Goal: Transaction & Acquisition: Purchase product/service

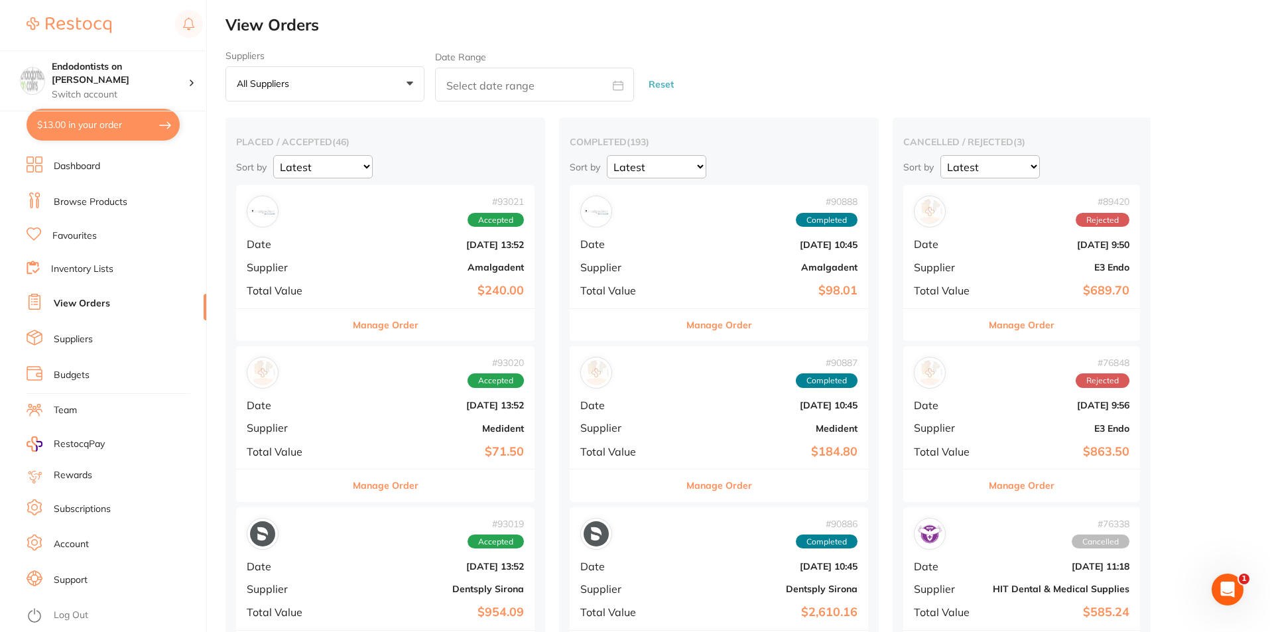
click at [78, 204] on link "Browse Products" at bounding box center [91, 202] width 74 height 13
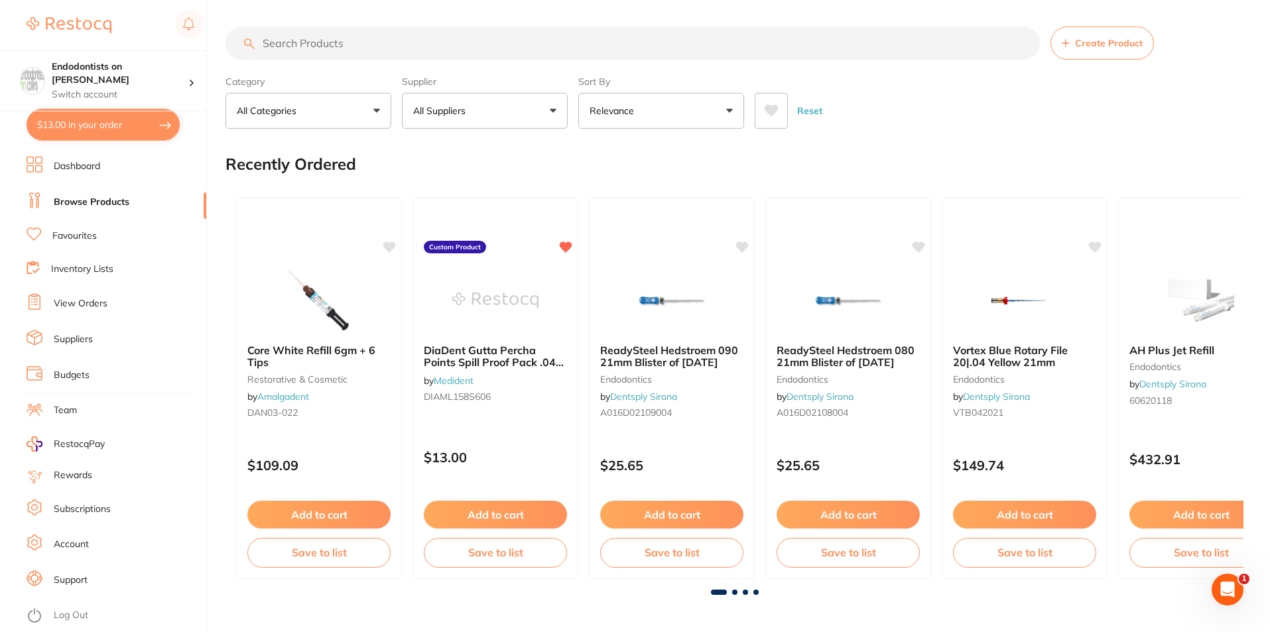
drag, startPoint x: 287, startPoint y: 38, endPoint x: 276, endPoint y: 41, distance: 11.7
paste input "Protect Laserschutz Ontor IPL Protection Shade Glasses"
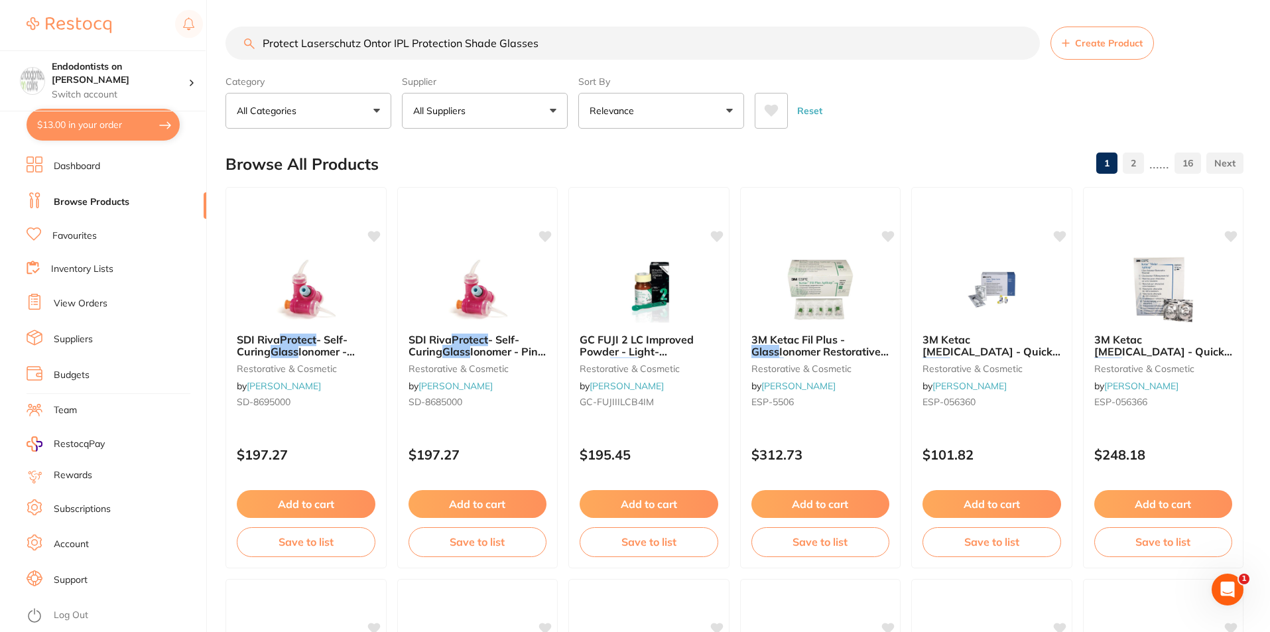
type input "Protect Laserschutz Ontor IPL Protection Shade Glasses"
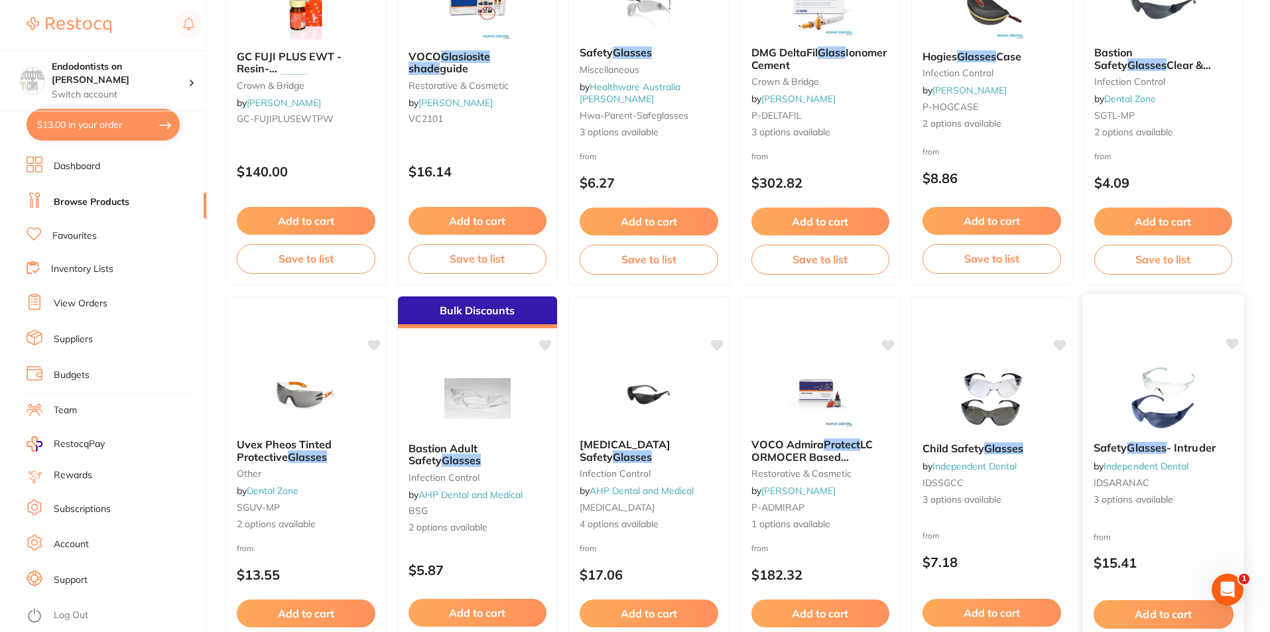
scroll to position [1658, 0]
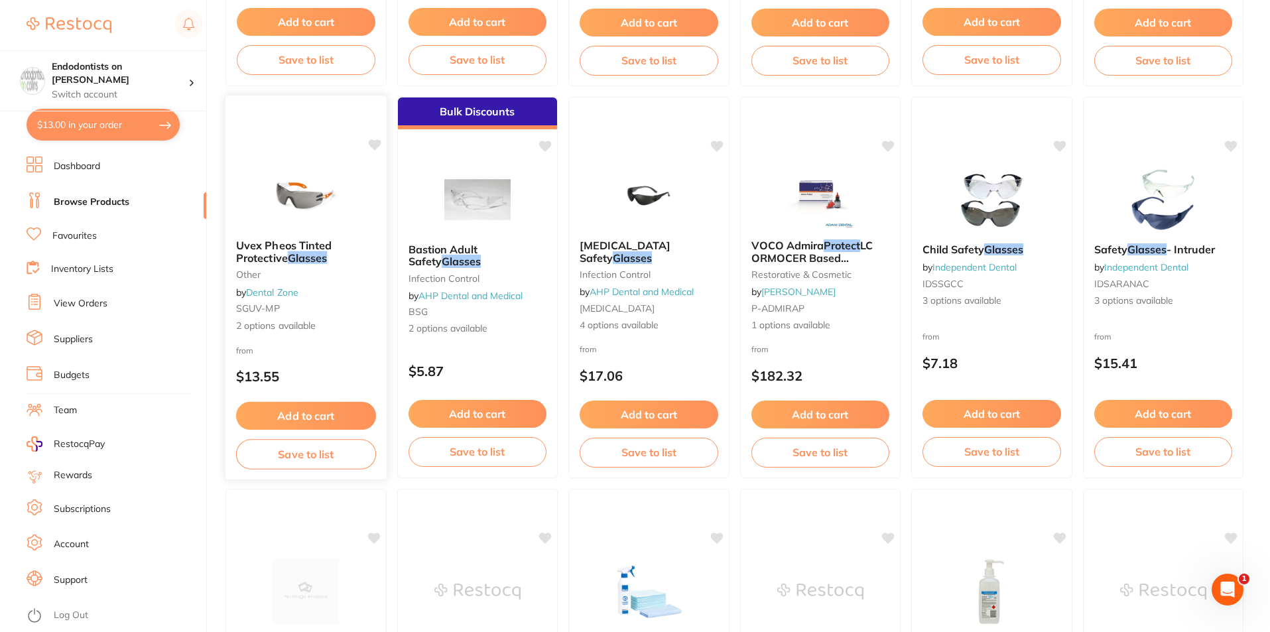
click at [270, 248] on span "Uvex Pheos Tinted Protective" at bounding box center [283, 252] width 95 height 26
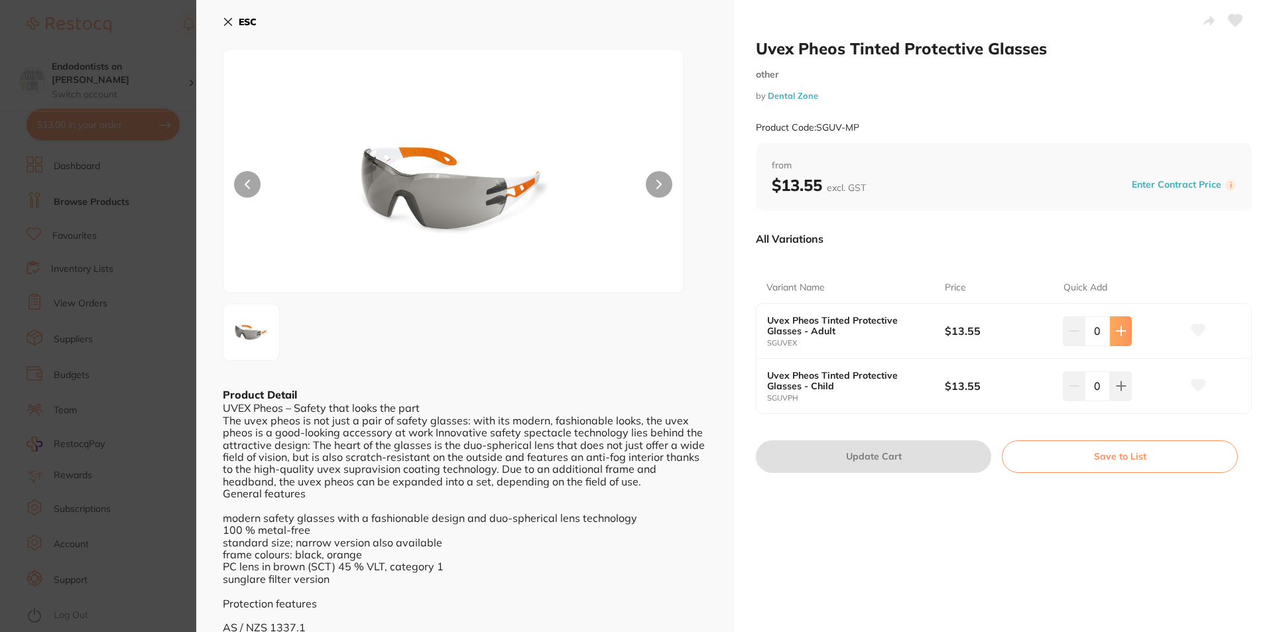
click at [1121, 334] on icon at bounding box center [1121, 331] width 11 height 11
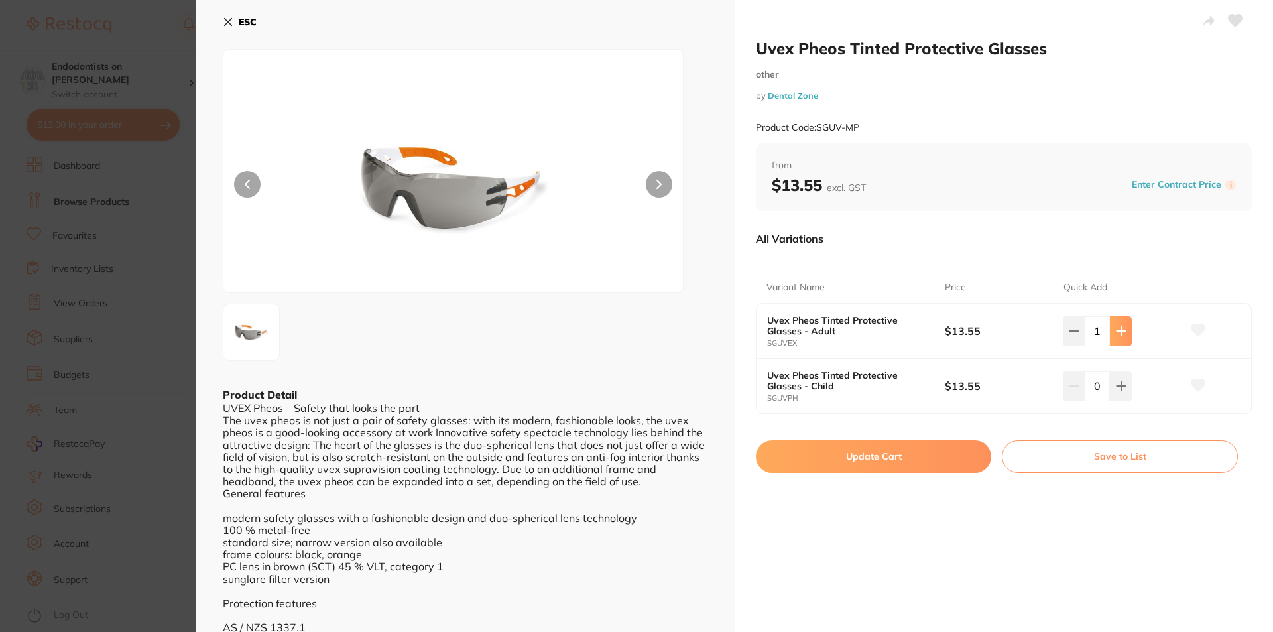
click at [1121, 334] on icon at bounding box center [1121, 331] width 11 height 11
type input "2"
click at [1117, 390] on icon at bounding box center [1121, 386] width 11 height 11
type input "1"
click at [931, 454] on button "Update Cart" at bounding box center [873, 456] width 235 height 32
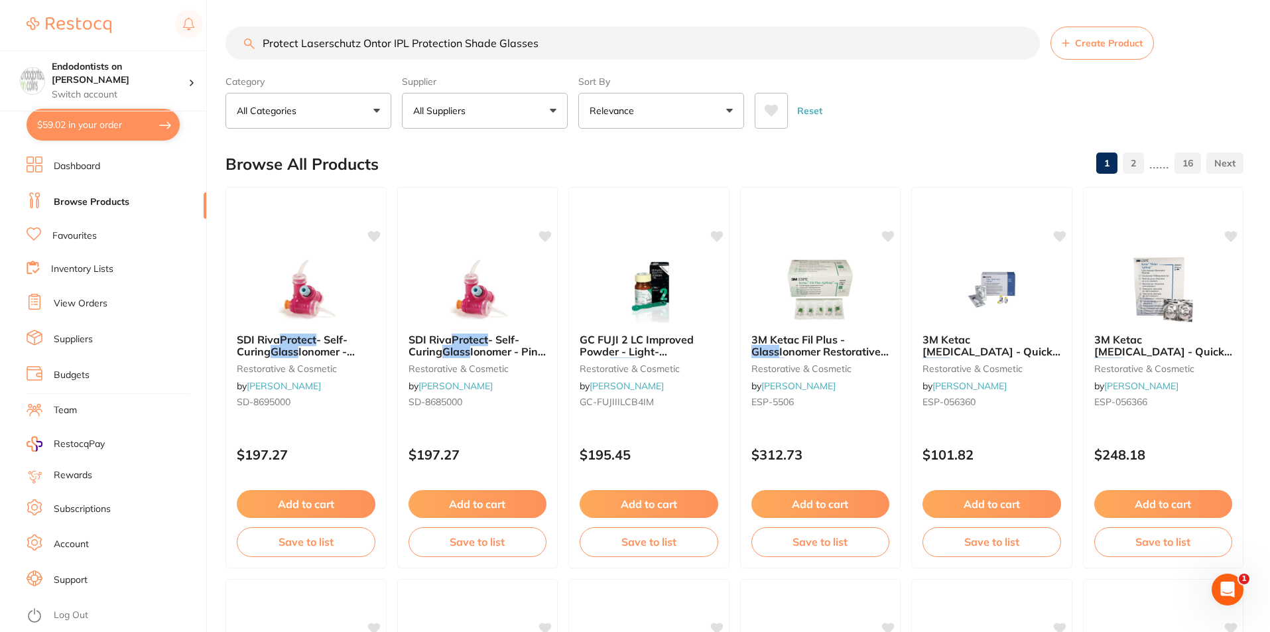
drag, startPoint x: 516, startPoint y: 38, endPoint x: 366, endPoint y: 46, distance: 150.7
click at [365, 46] on input "Protect Laserschutz Ontor IPL Protection Shade Glasses" at bounding box center [632, 43] width 814 height 33
click at [463, 45] on input "Protect Laserschutz Ontor IPL Protection Shade Glasses" at bounding box center [632, 43] width 814 height 33
drag, startPoint x: 410, startPoint y: 44, endPoint x: 261, endPoint y: 41, distance: 148.5
click at [261, 41] on input "Protect Laserschutz Ontor IPL Protection Shade Glasses" at bounding box center [632, 43] width 814 height 33
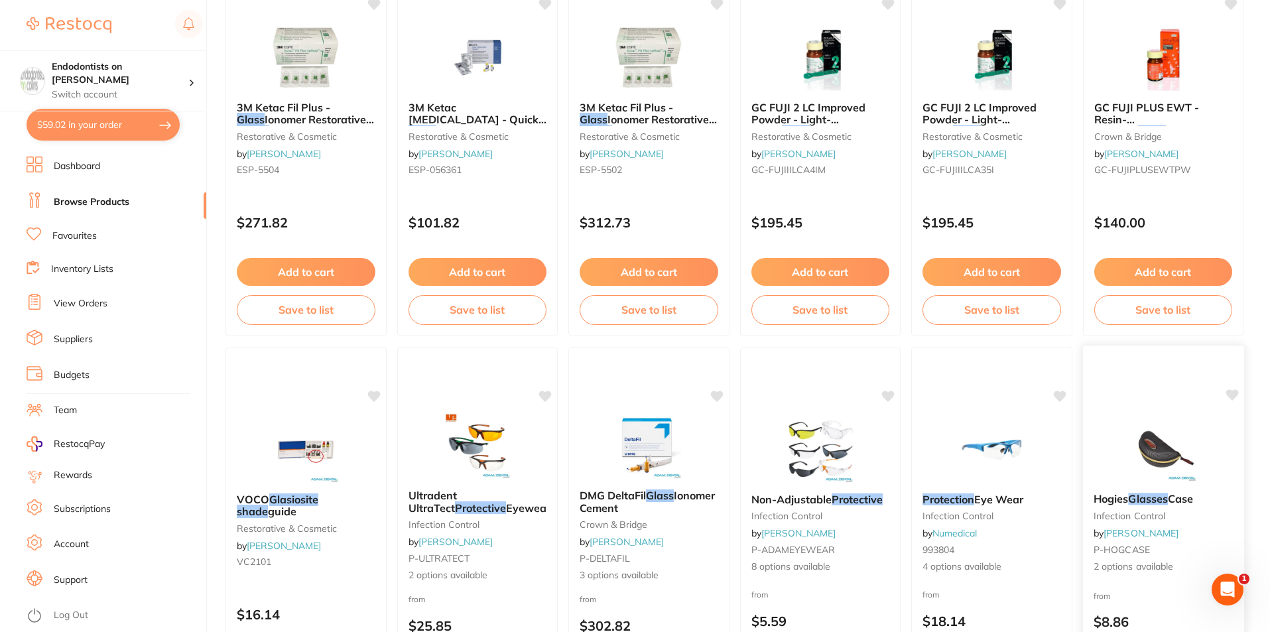
scroll to position [2586, 0]
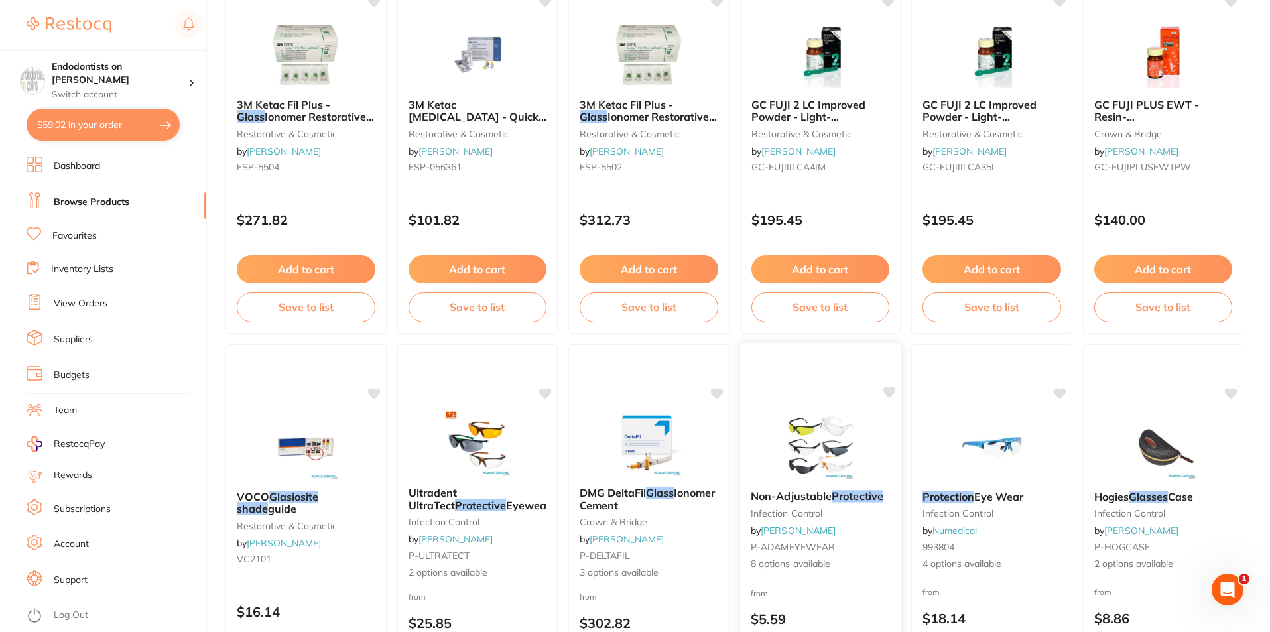
click at [807, 496] on span "Non-Adjustable" at bounding box center [790, 495] width 81 height 13
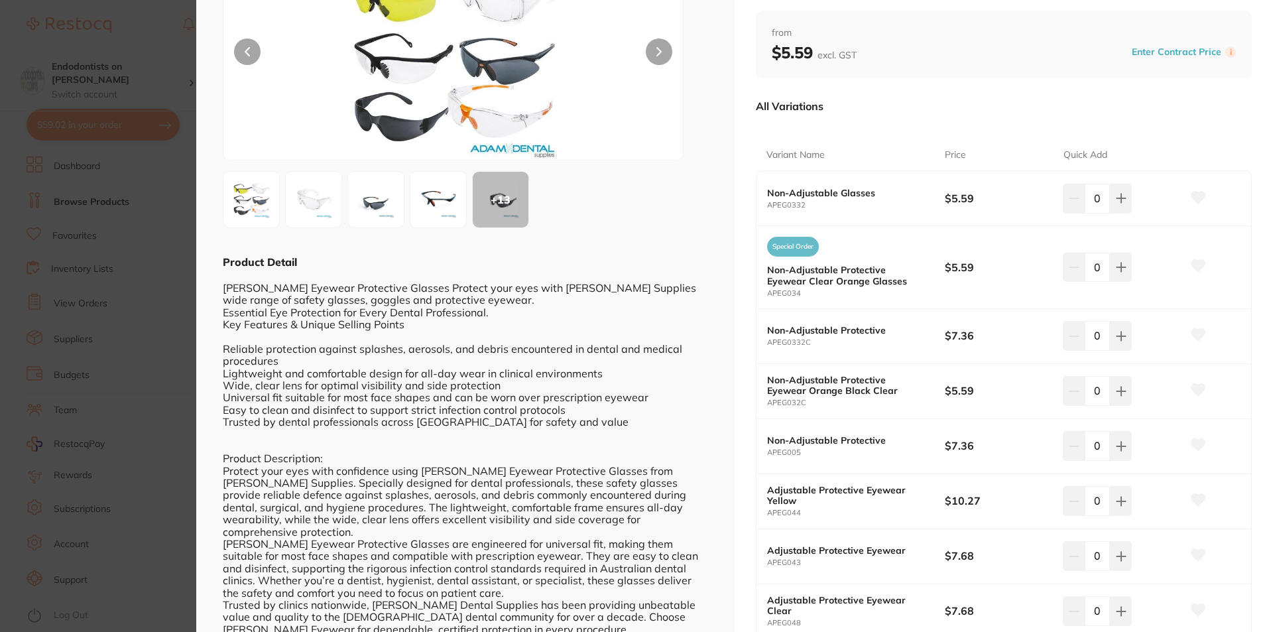
scroll to position [66, 0]
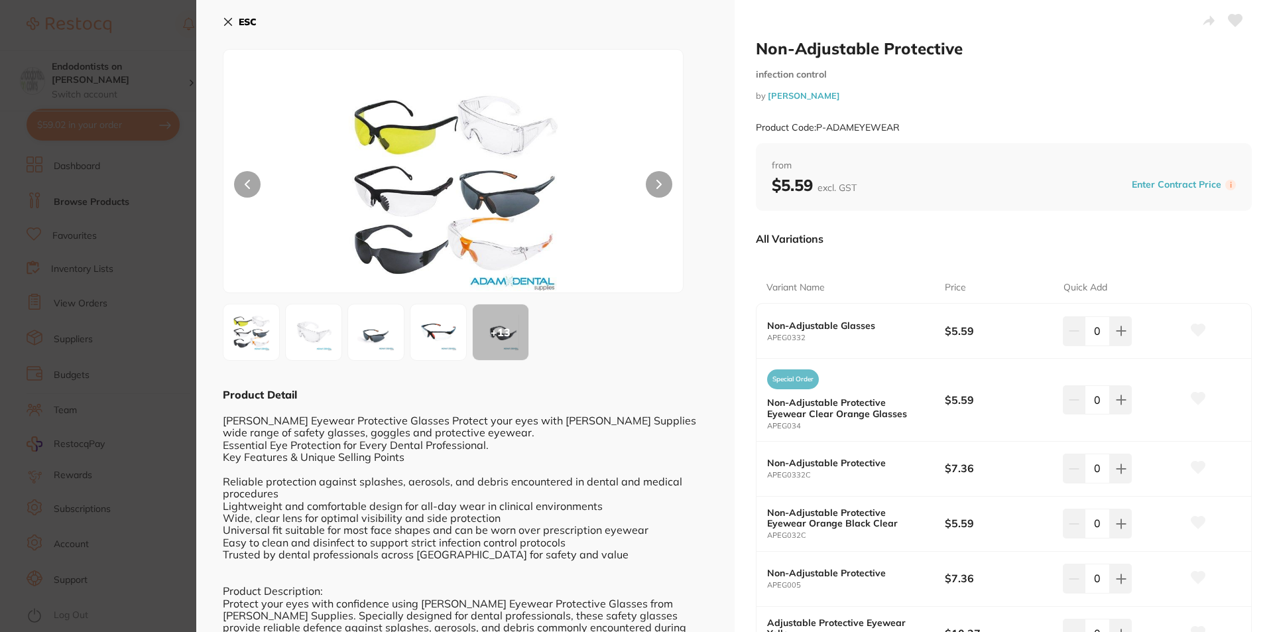
click at [223, 21] on icon at bounding box center [228, 22] width 11 height 11
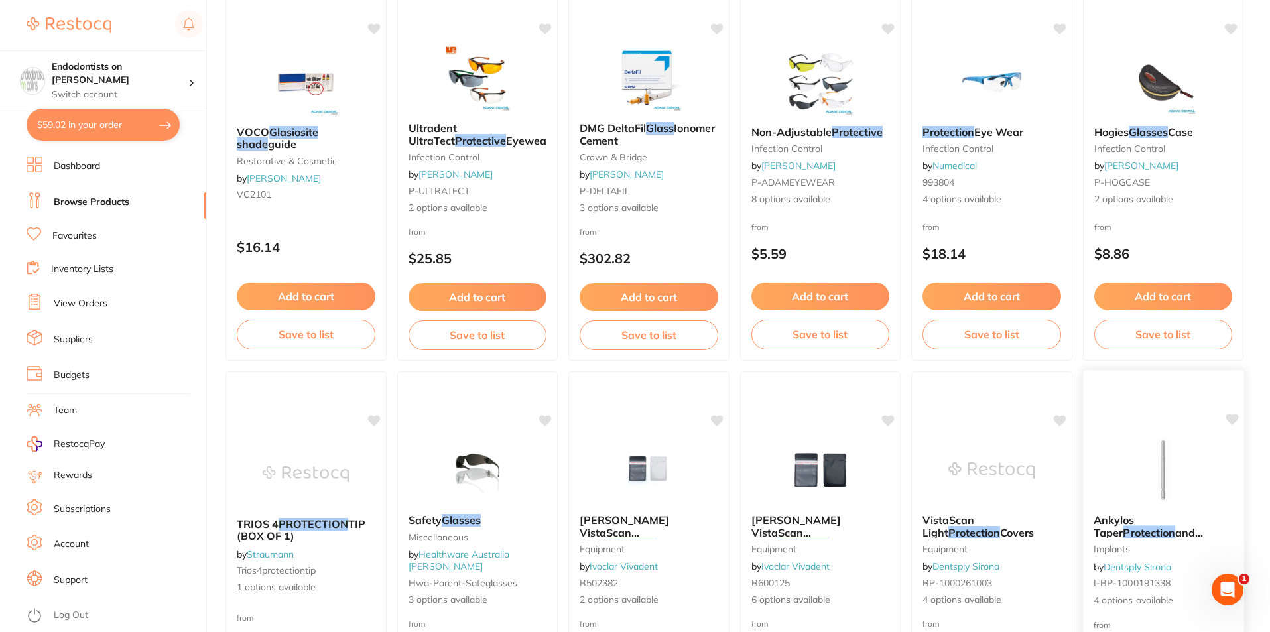
scroll to position [2917, 0]
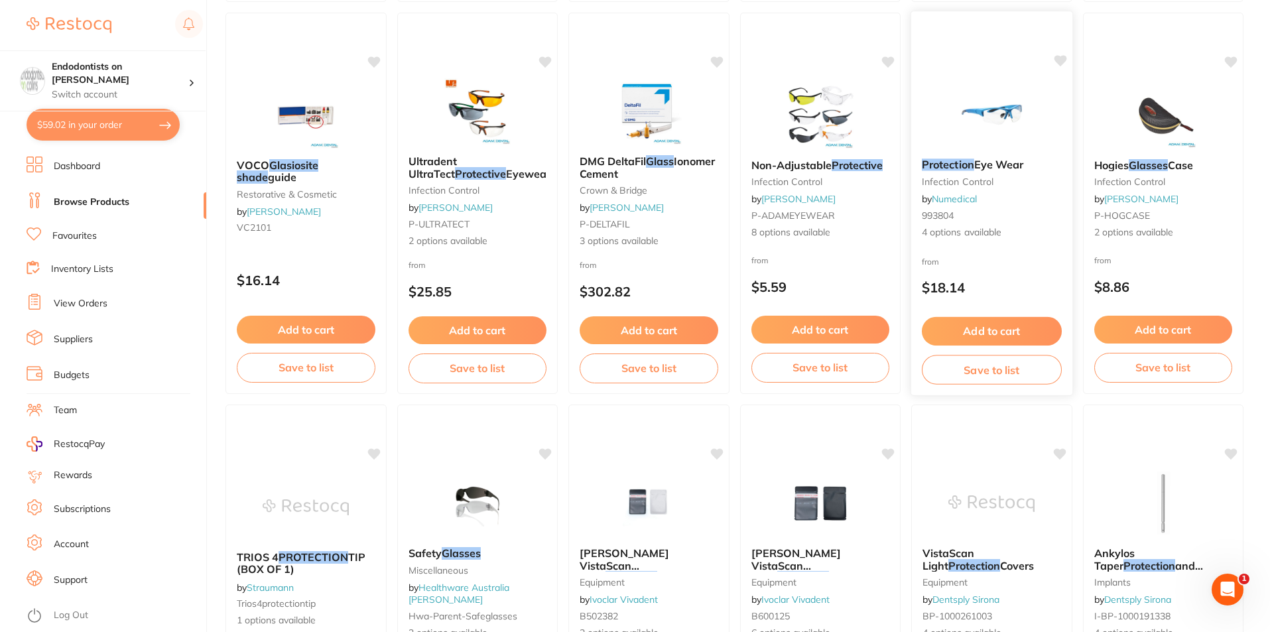
click at [987, 165] on span "Eye Wear" at bounding box center [999, 164] width 50 height 13
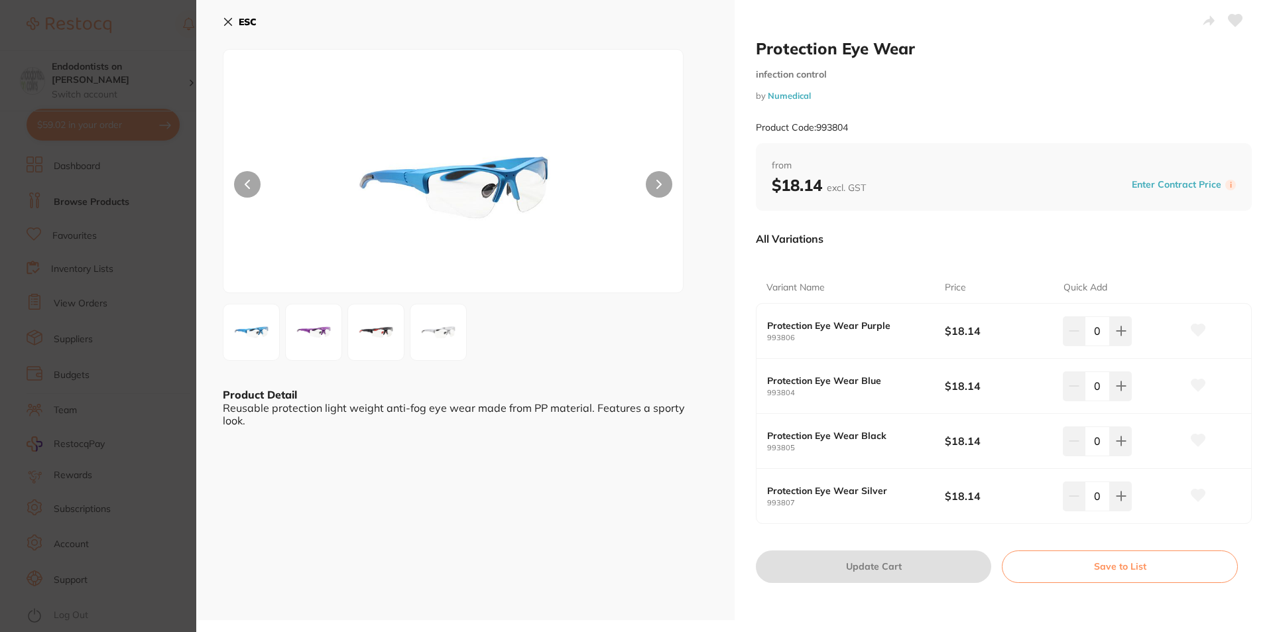
click at [227, 21] on icon at bounding box center [228, 22] width 7 height 7
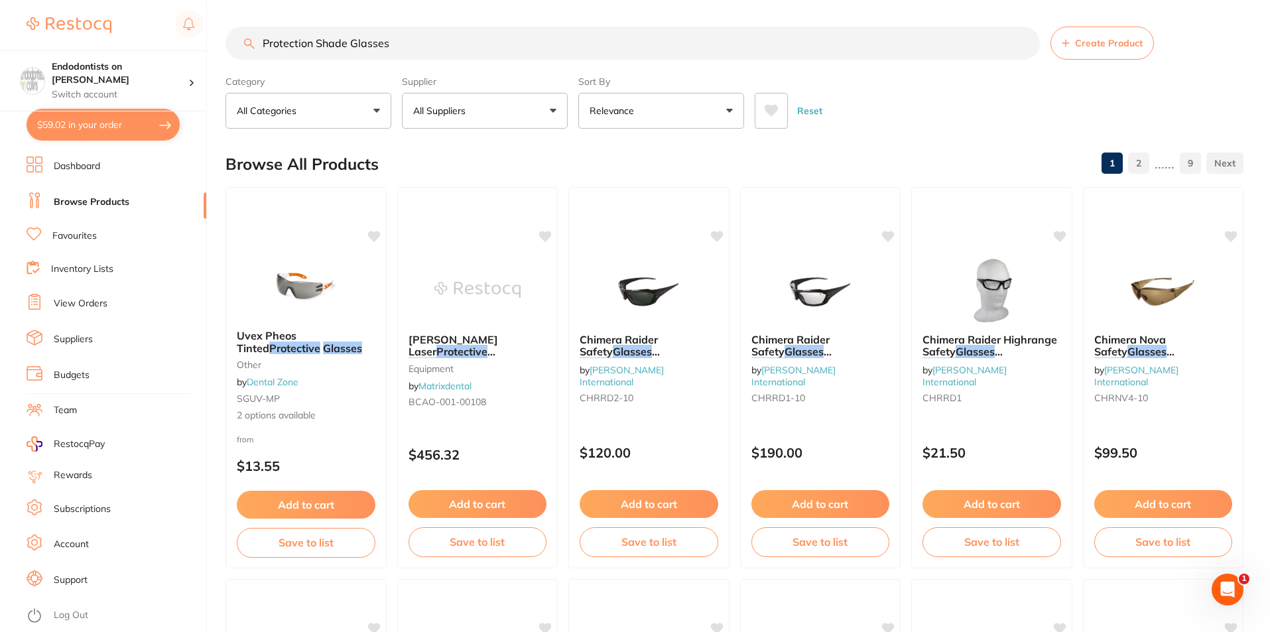
drag, startPoint x: 433, startPoint y: 52, endPoint x: 108, endPoint y: 42, distance: 325.0
click at [108, 42] on div "$59.02 Endodontists on [PERSON_NAME] Switch account Endodontists on [PERSON_NAM…" at bounding box center [635, 316] width 1270 height 632
paste input "Laserschutz"
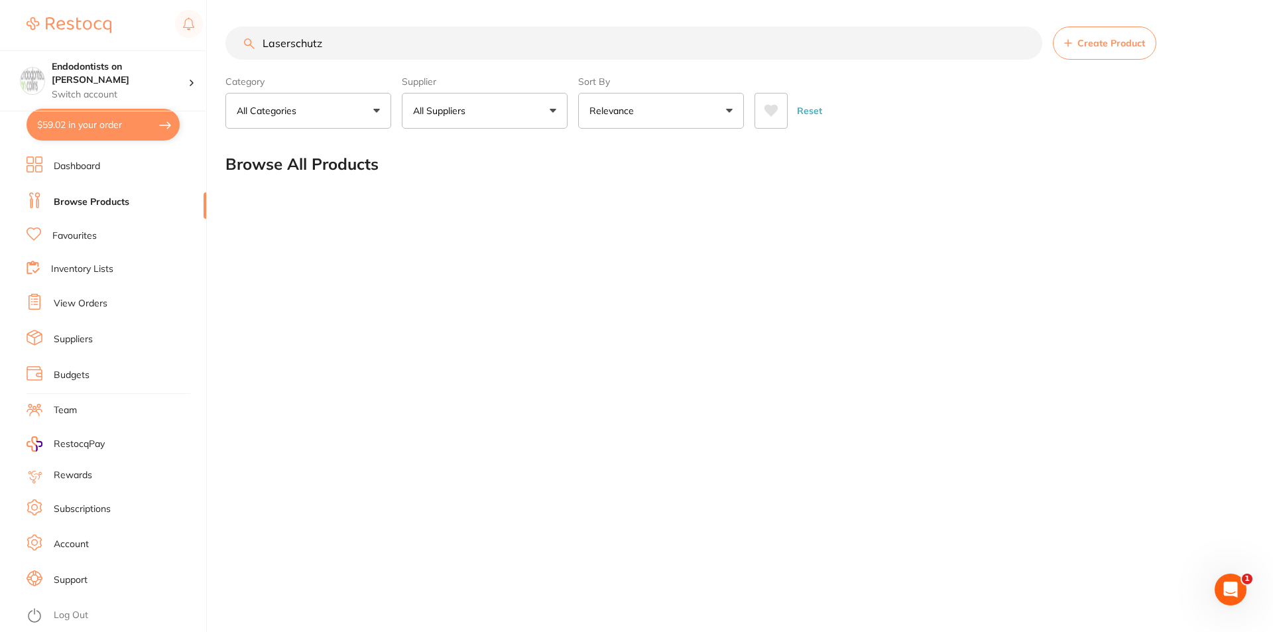
drag, startPoint x: 387, startPoint y: 50, endPoint x: 99, endPoint y: 27, distance: 288.1
click at [99, 27] on div "$59.02 Endodontists on [PERSON_NAME] Switch account Endodontists on [PERSON_NAM…" at bounding box center [636, 316] width 1273 height 632
drag, startPoint x: 335, startPoint y: 51, endPoint x: 0, endPoint y: 66, distance: 335.1
click at [0, 66] on div "$59.02 Endodontists on [PERSON_NAME] Switch account Endodontists on [PERSON_NAM…" at bounding box center [636, 316] width 1273 height 632
drag, startPoint x: 293, startPoint y: 40, endPoint x: 114, endPoint y: 13, distance: 181.1
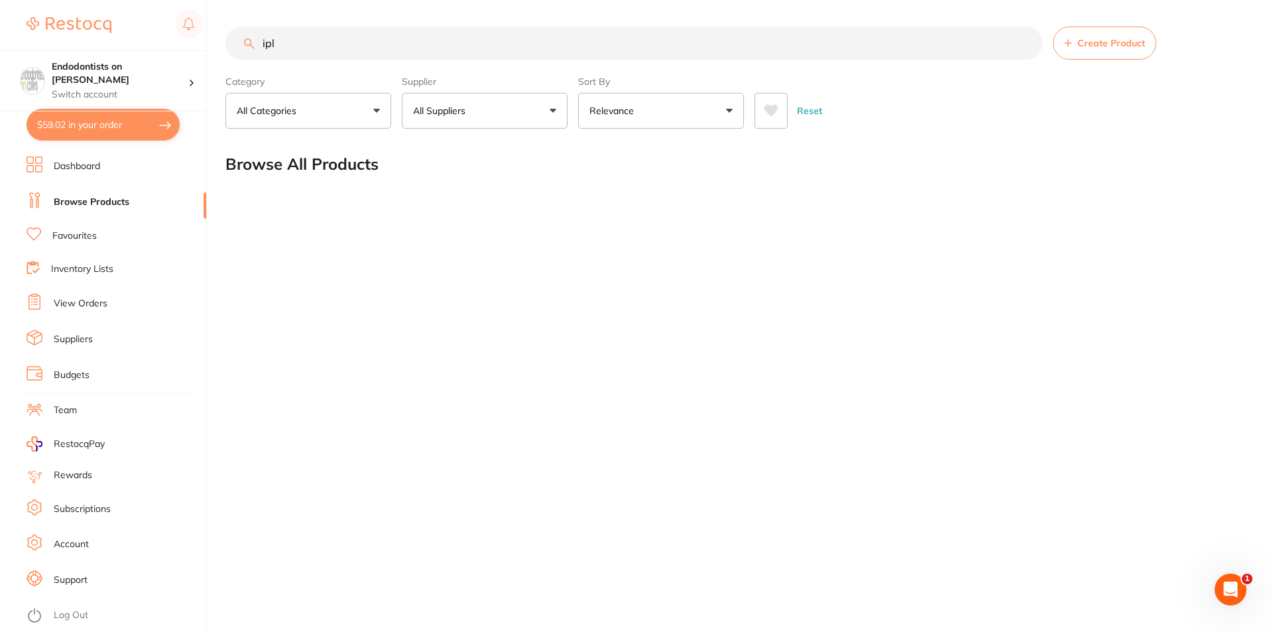
click at [131, 19] on div "$59.02 Endodontists on [PERSON_NAME] Switch account Endodontists on [PERSON_NAM…" at bounding box center [636, 316] width 1273 height 632
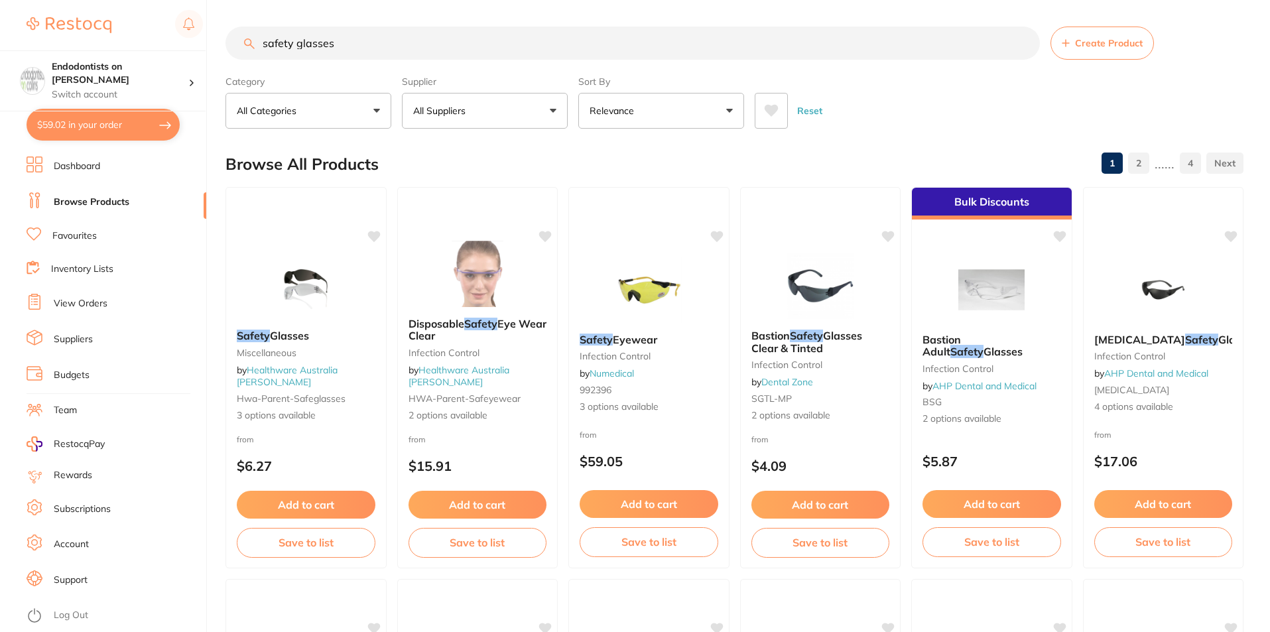
type input "safety glasses"
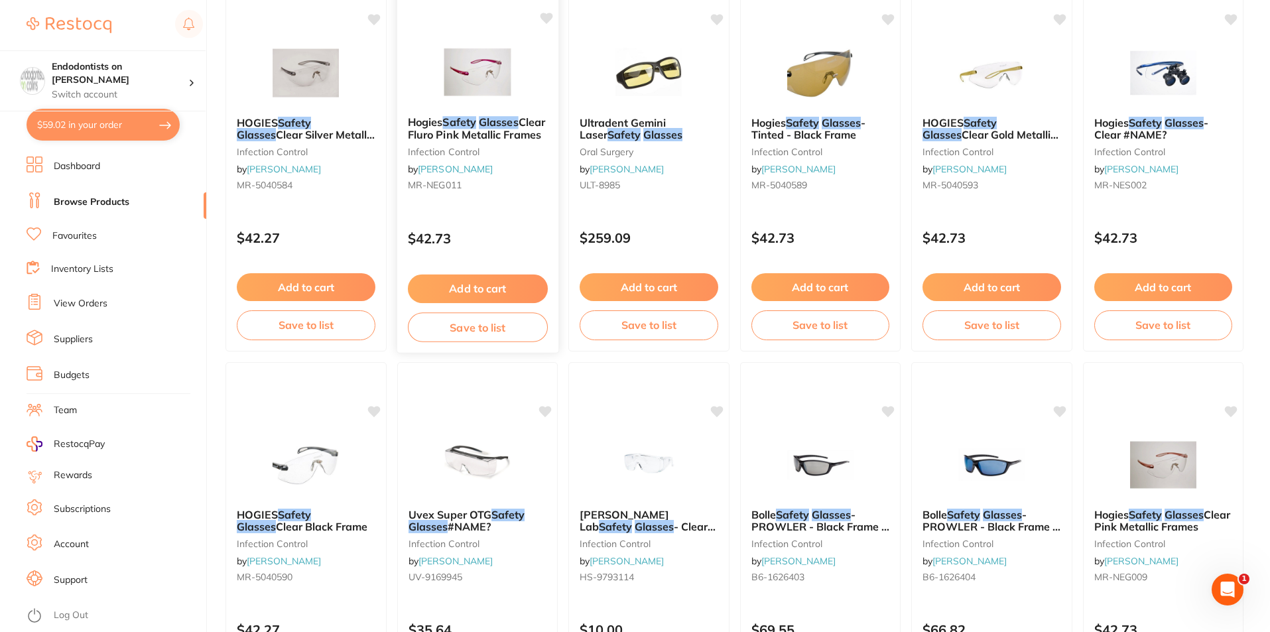
scroll to position [1658, 0]
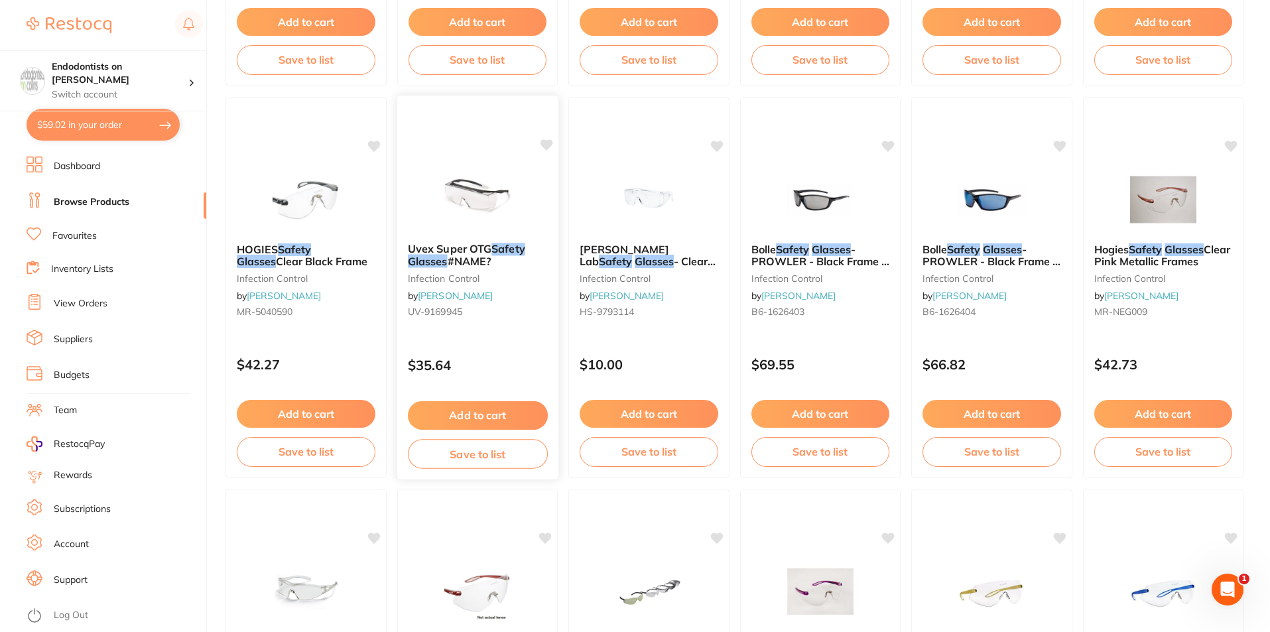
click at [443, 200] on img at bounding box center [477, 198] width 87 height 67
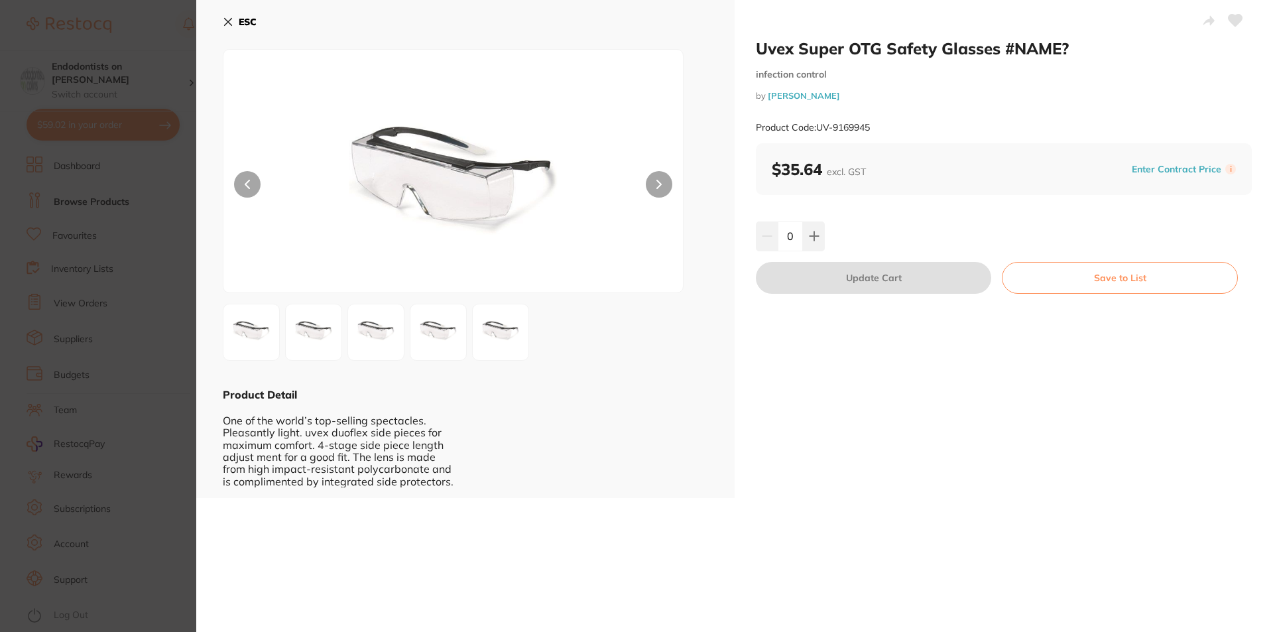
click at [315, 323] on img at bounding box center [314, 332] width 48 height 48
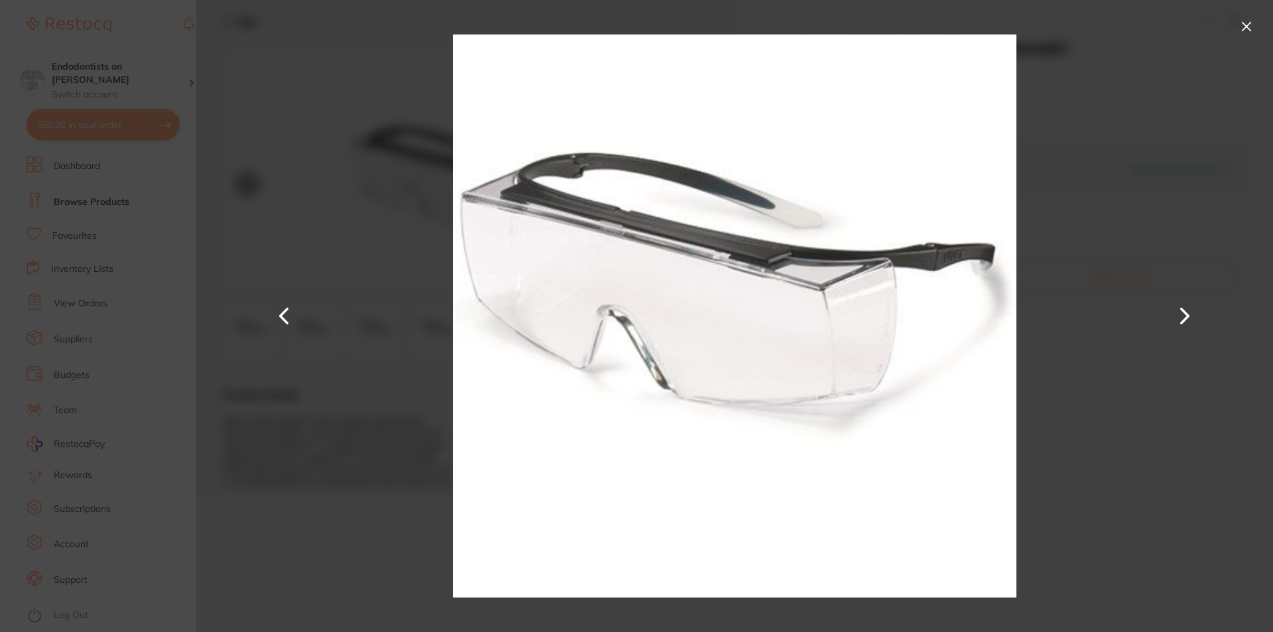
click at [1139, 212] on div at bounding box center [734, 316] width 1077 height 632
click at [1246, 29] on button at bounding box center [1246, 26] width 21 height 21
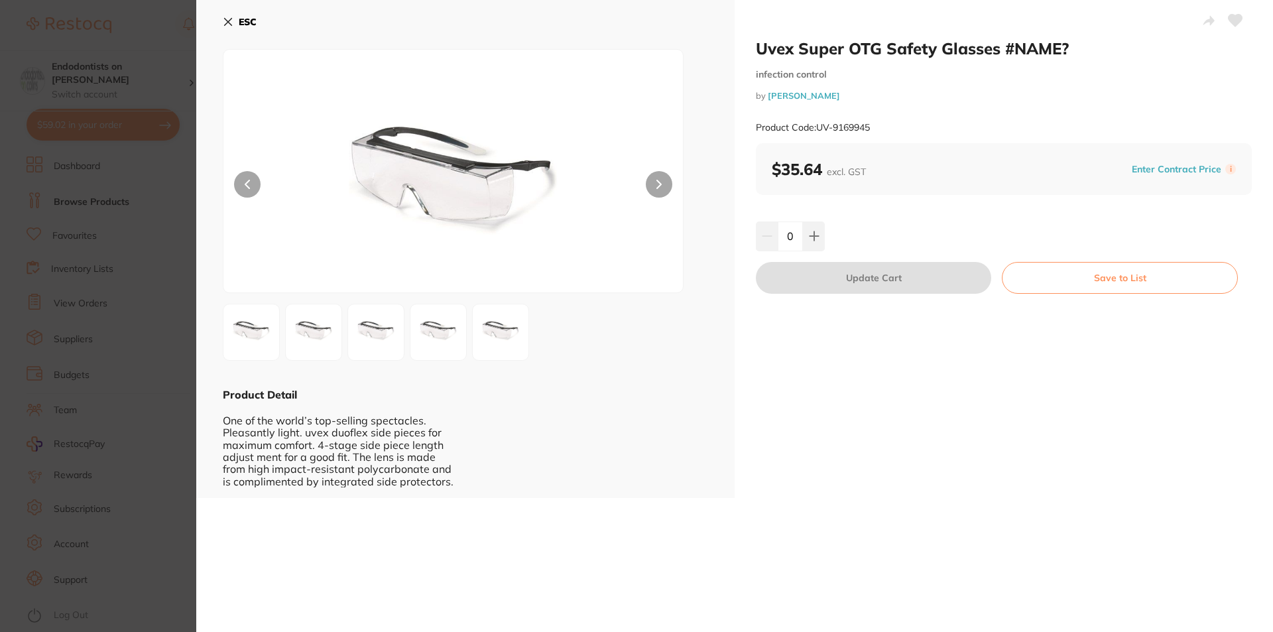
click at [167, 182] on section "Uvex Super OTG Safety Glasses #NAME? infection control by [PERSON_NAME] Product…" at bounding box center [636, 316] width 1273 height 632
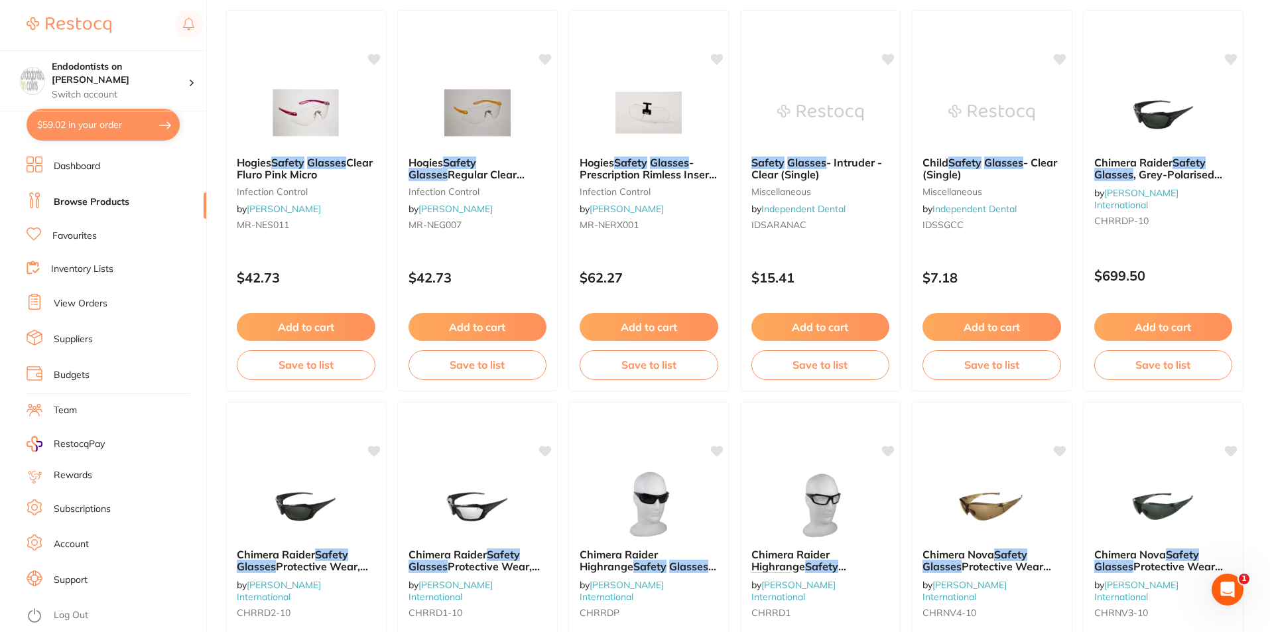
scroll to position [2718, 0]
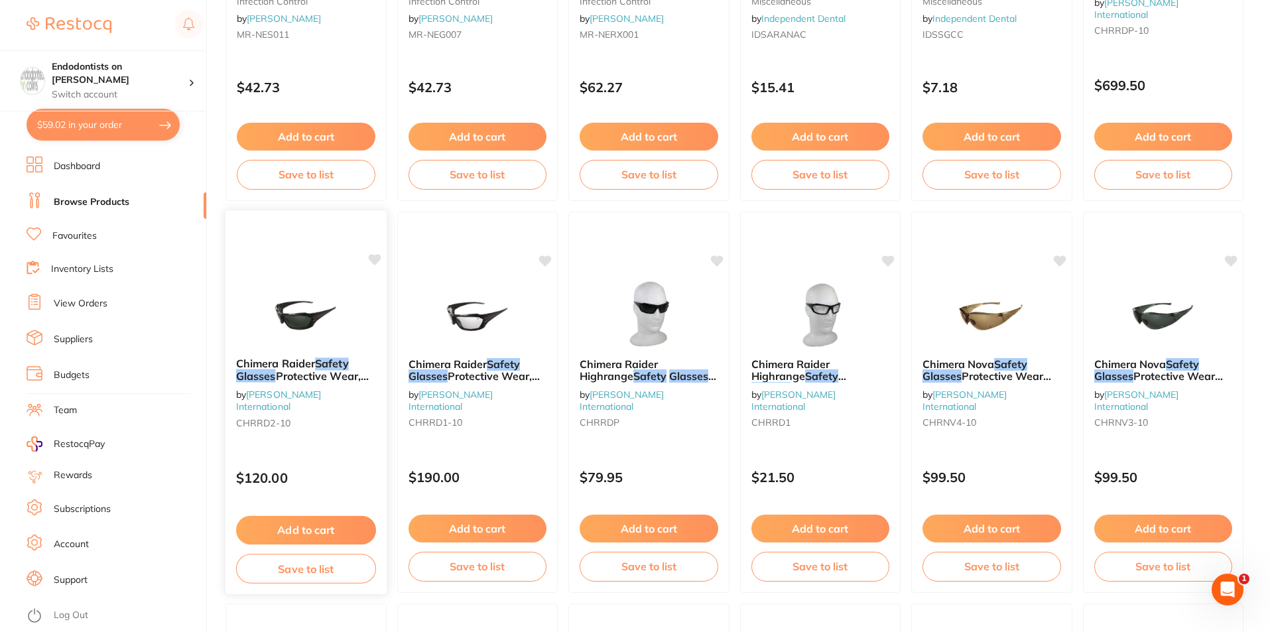
click at [292, 325] on img at bounding box center [306, 313] width 87 height 67
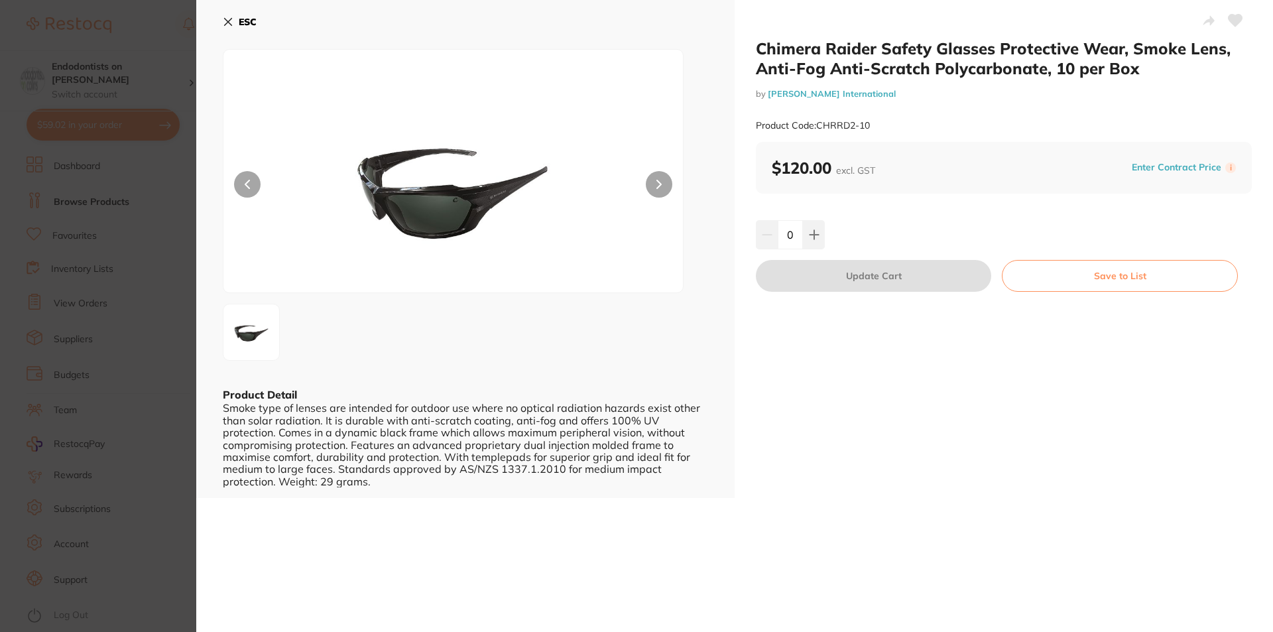
click at [141, 316] on section "Chimera Raider Safety Glasses Protective Wear, Smoke Lens, Anti-Fog Anti-Scratc…" at bounding box center [636, 316] width 1273 height 632
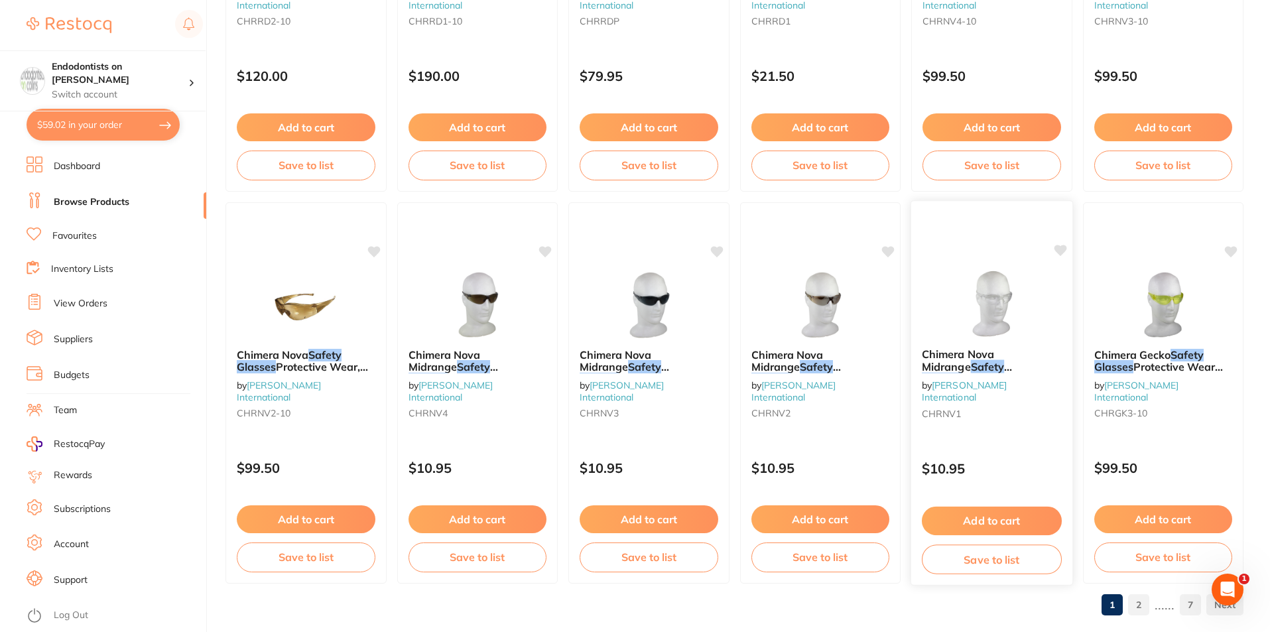
scroll to position [3140, 0]
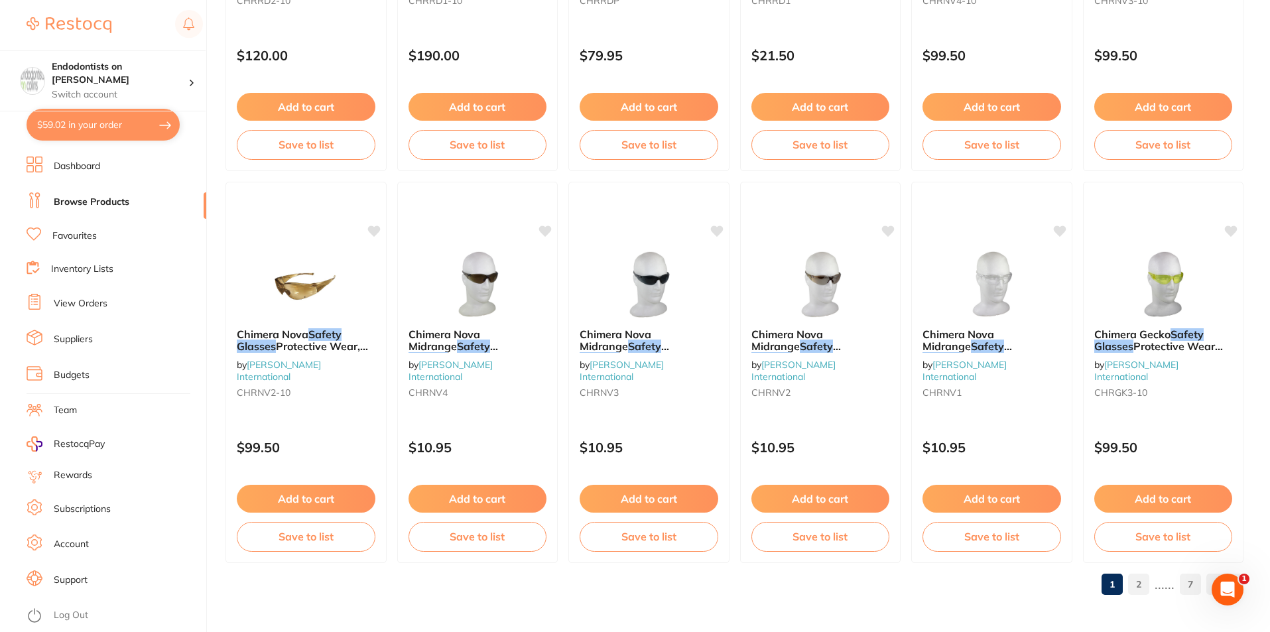
click at [1145, 586] on link "2" at bounding box center [1138, 584] width 21 height 27
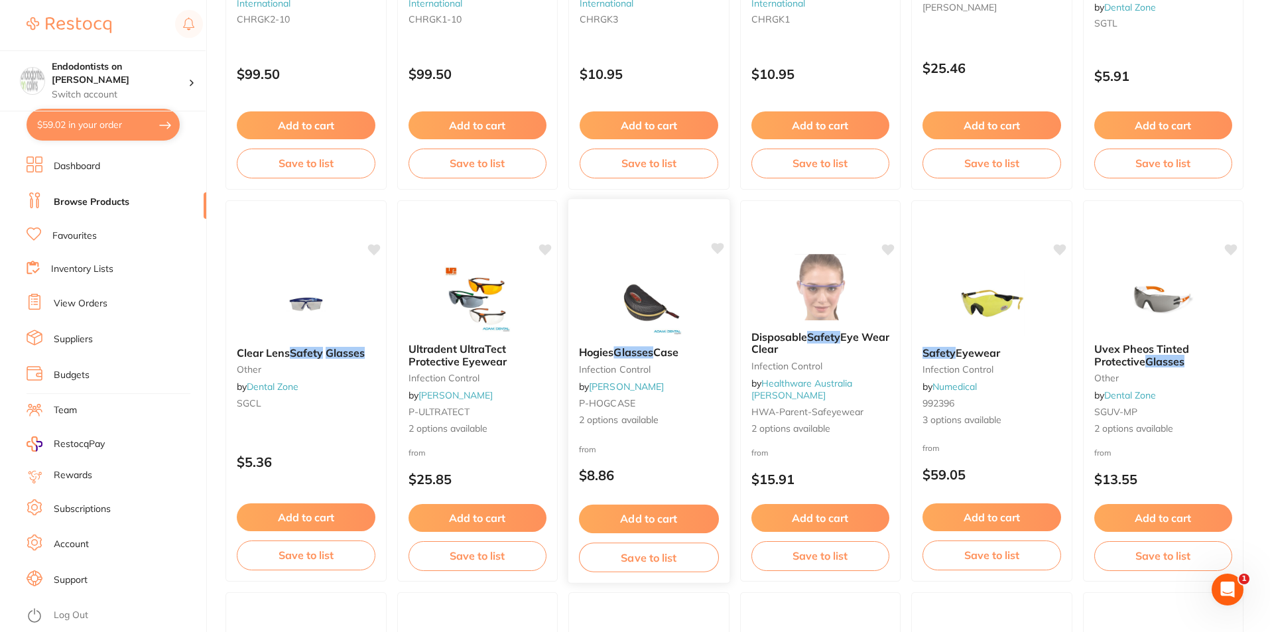
scroll to position [464, 0]
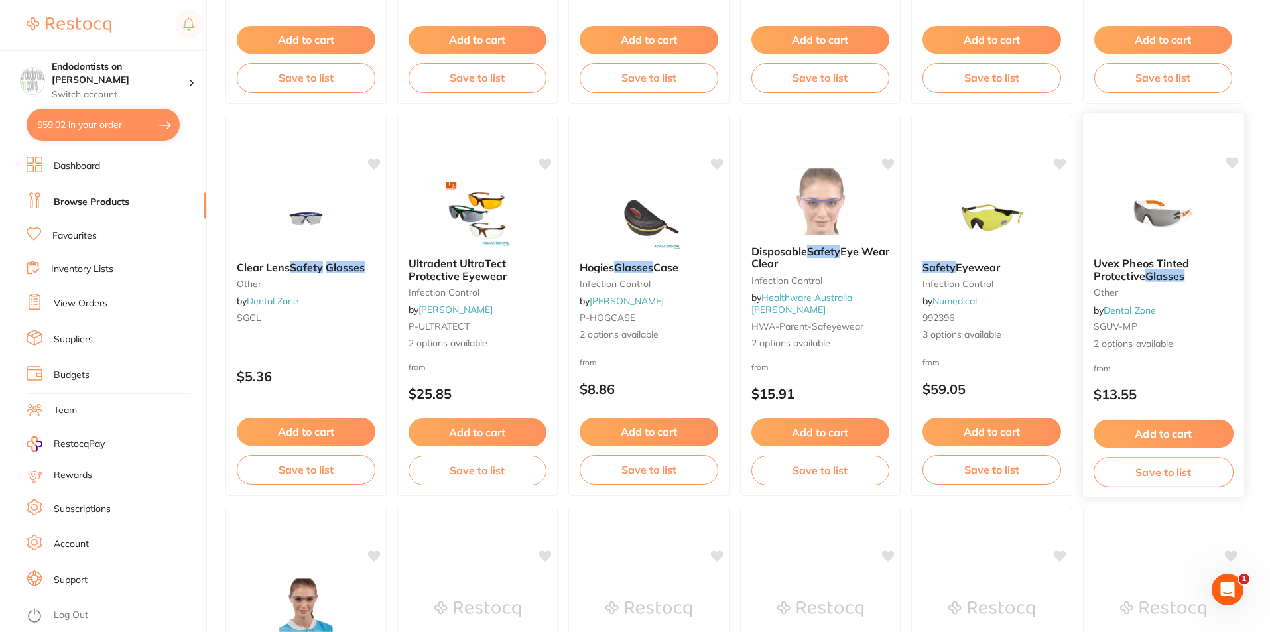
click at [1148, 219] on img at bounding box center [1162, 213] width 87 height 67
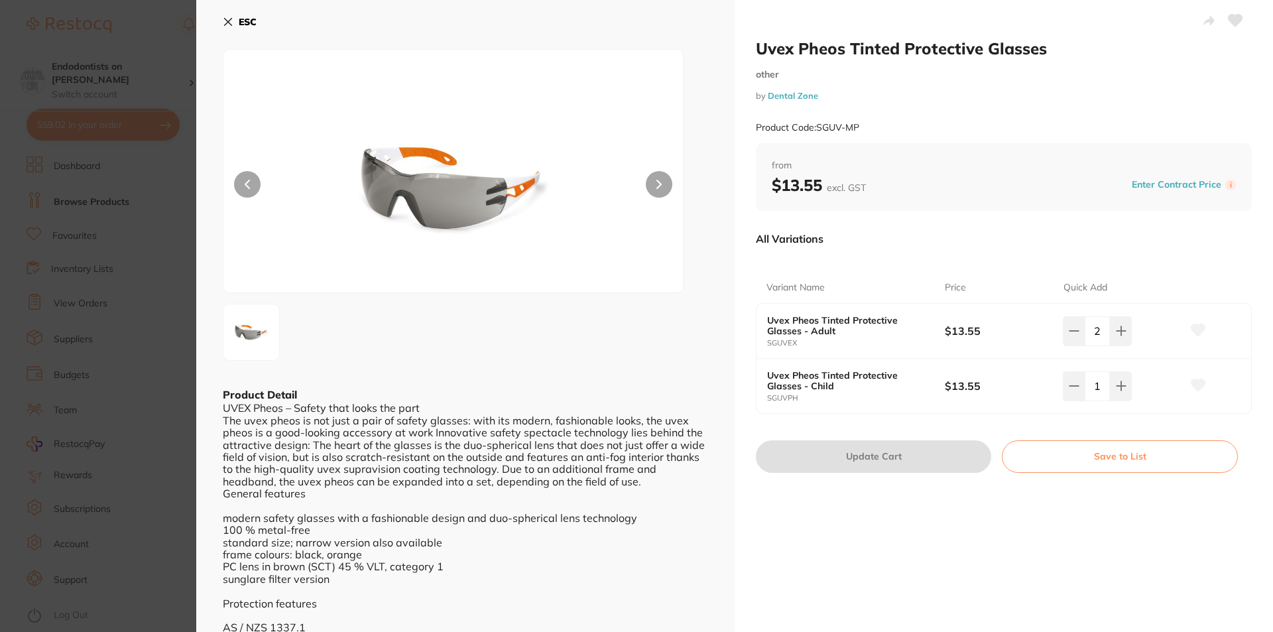
click at [659, 188] on icon at bounding box center [658, 184] width 5 height 9
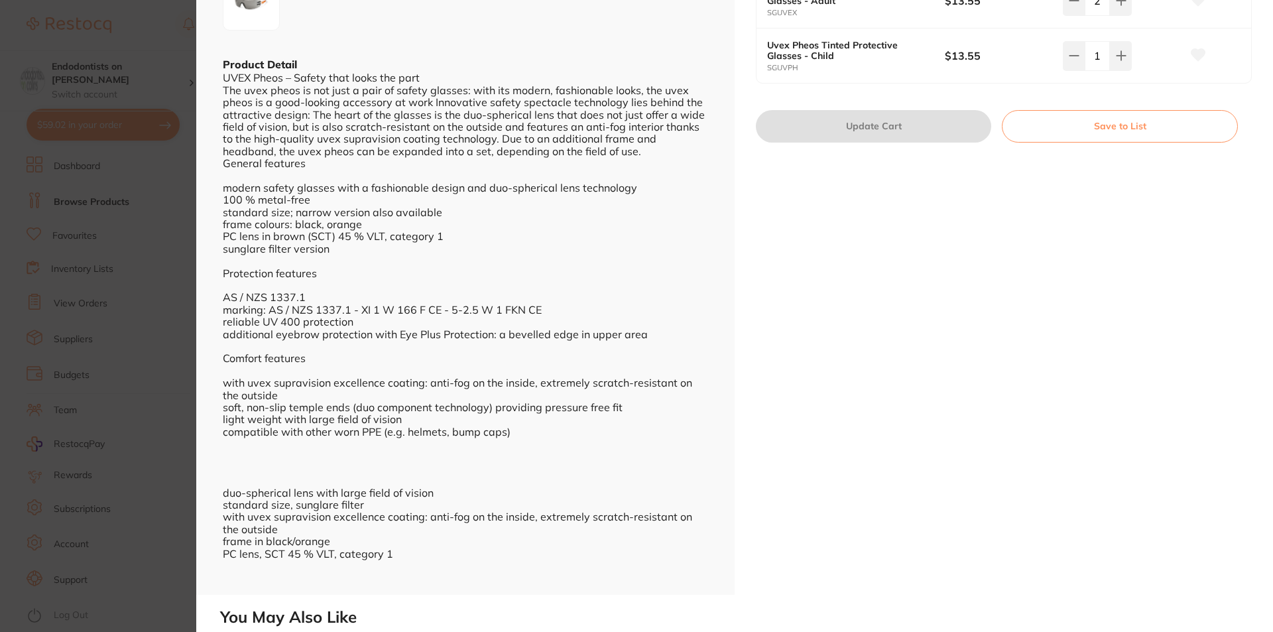
scroll to position [332, 0]
click at [139, 339] on section "Uvex Pheos Tinted Protective Glasses other by Dental Zone Product Code: SGUV-MP…" at bounding box center [636, 316] width 1273 height 632
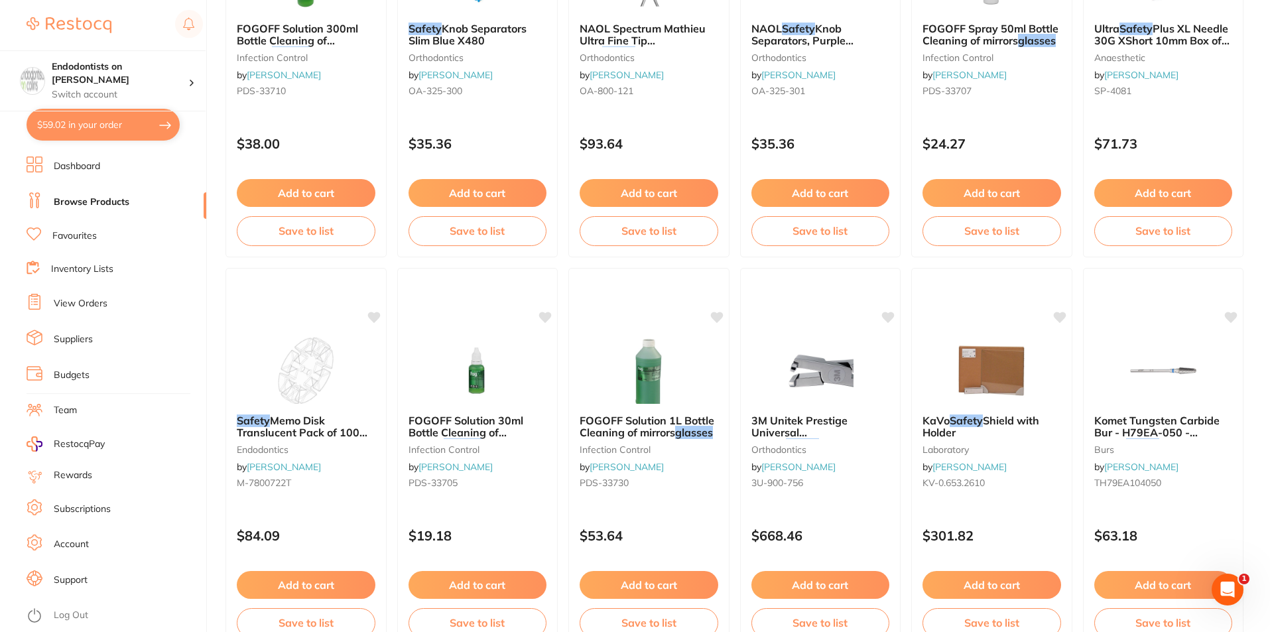
scroll to position [3140, 0]
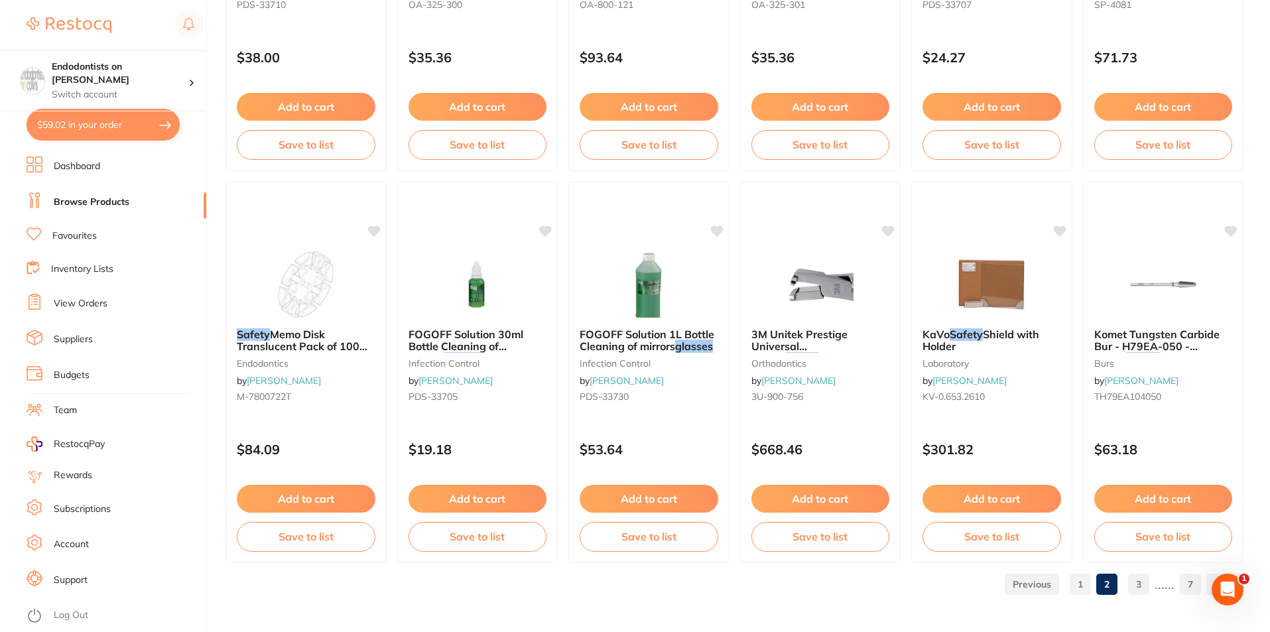
click at [1134, 581] on link "3" at bounding box center [1138, 584] width 21 height 27
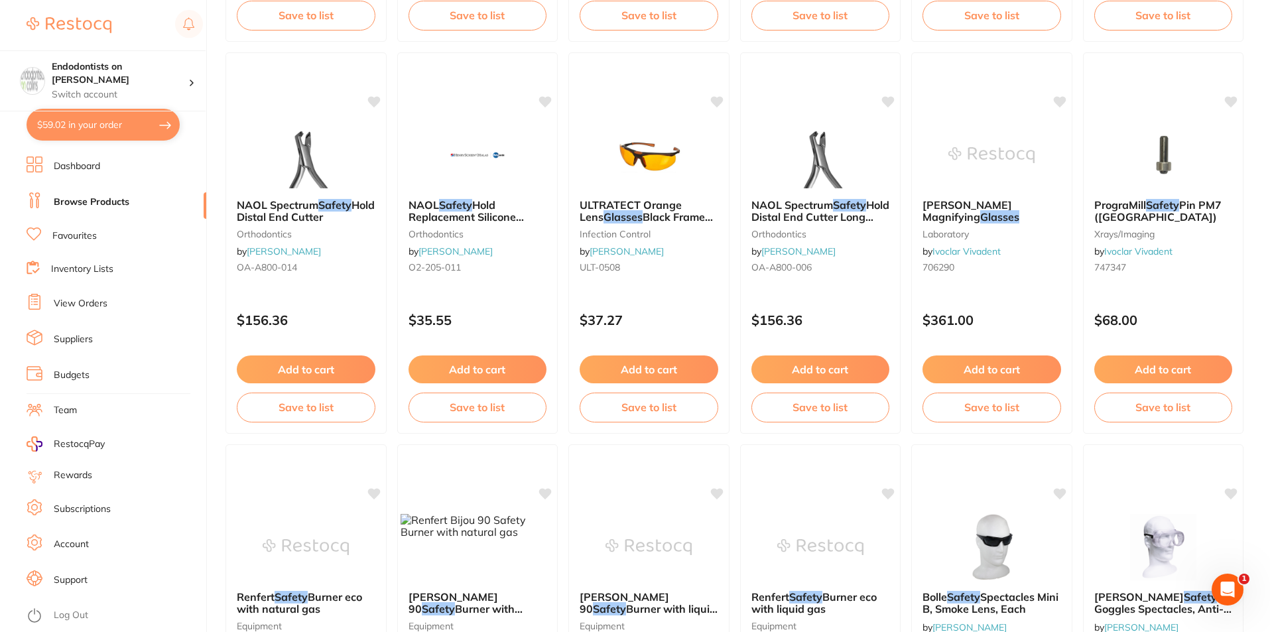
scroll to position [530, 0]
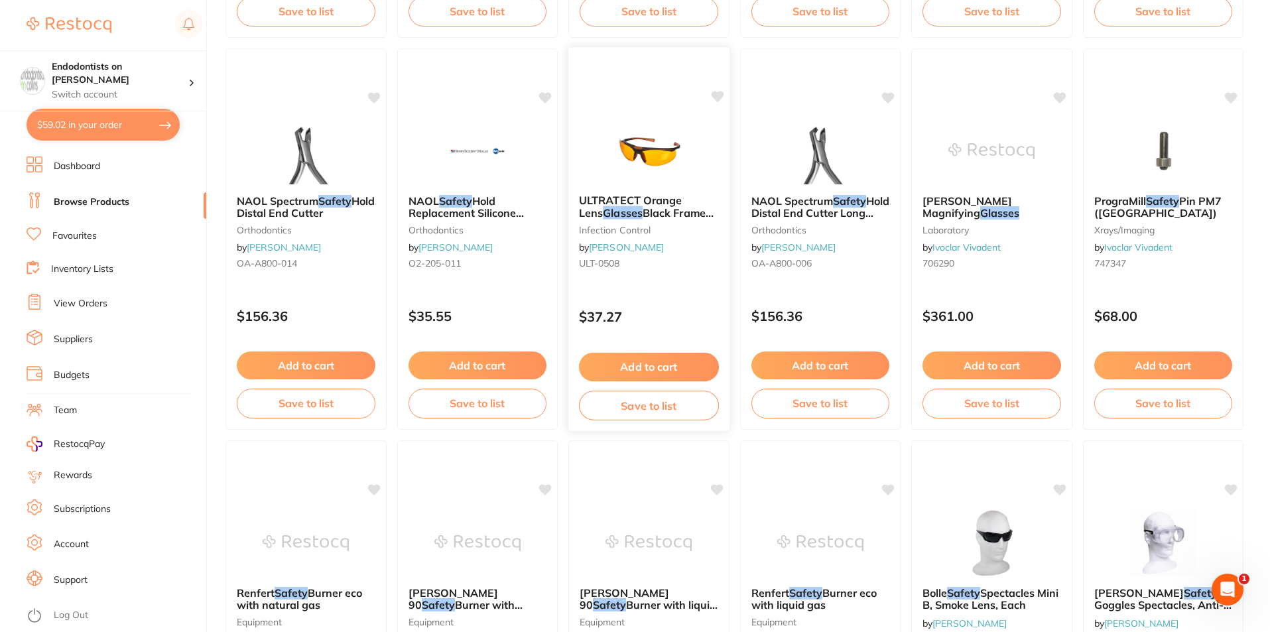
click at [654, 168] on img at bounding box center [648, 150] width 87 height 67
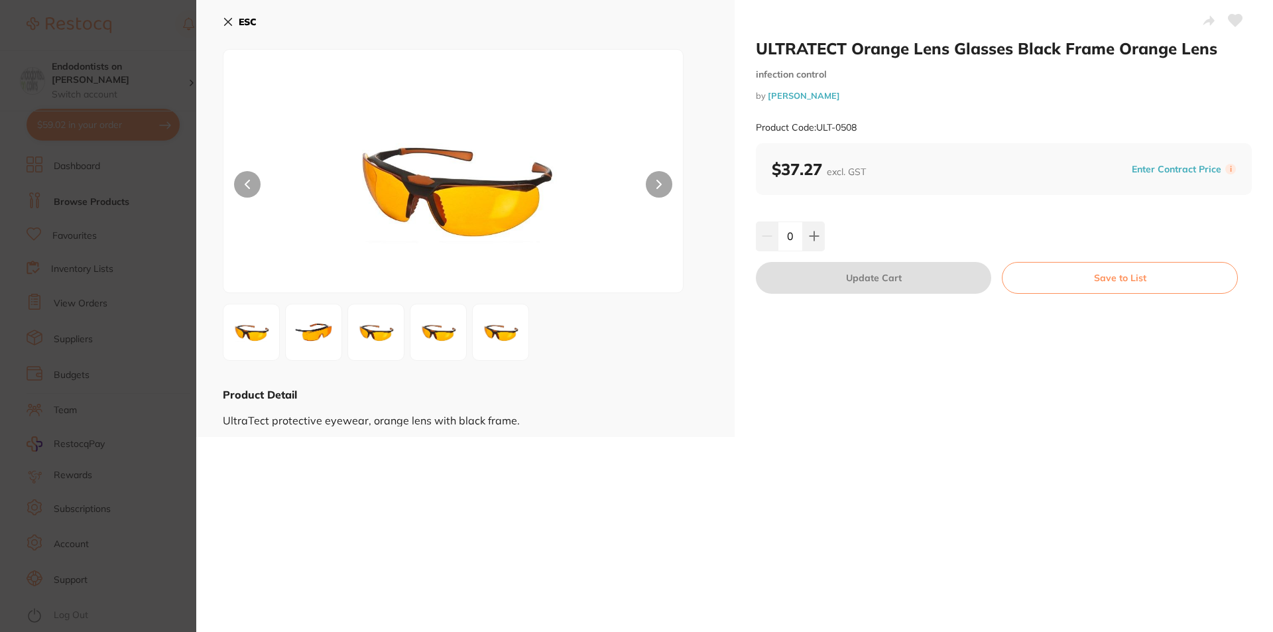
click at [660, 190] on button at bounding box center [659, 184] width 27 height 27
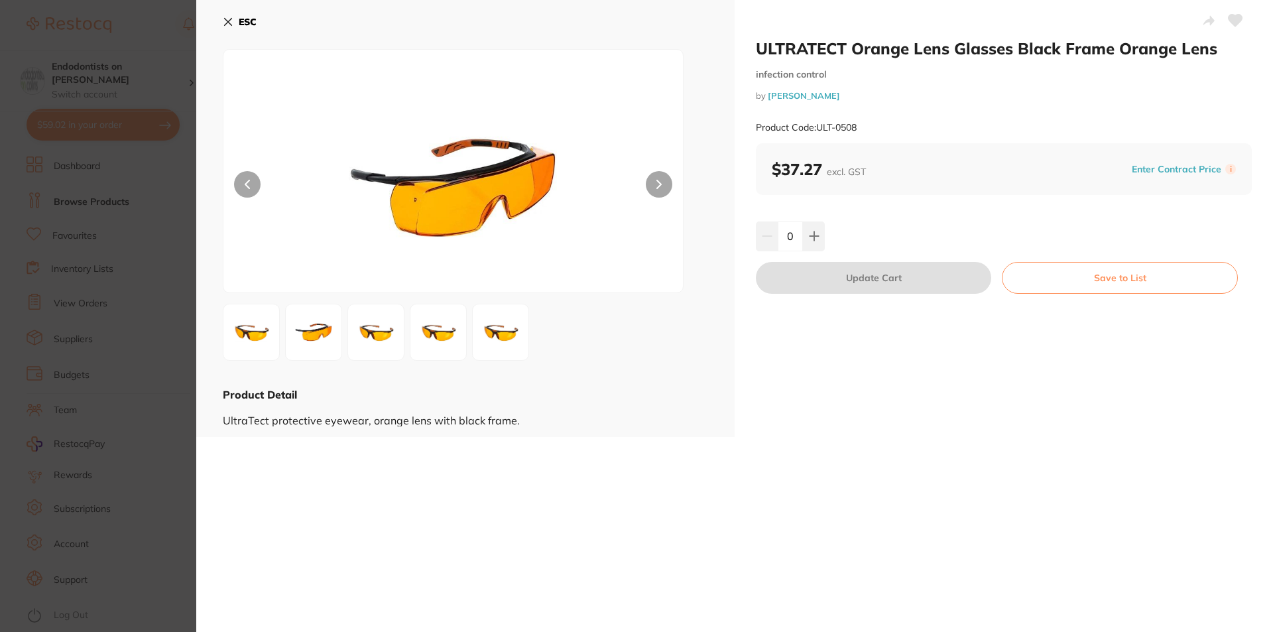
click at [660, 190] on button at bounding box center [659, 184] width 27 height 27
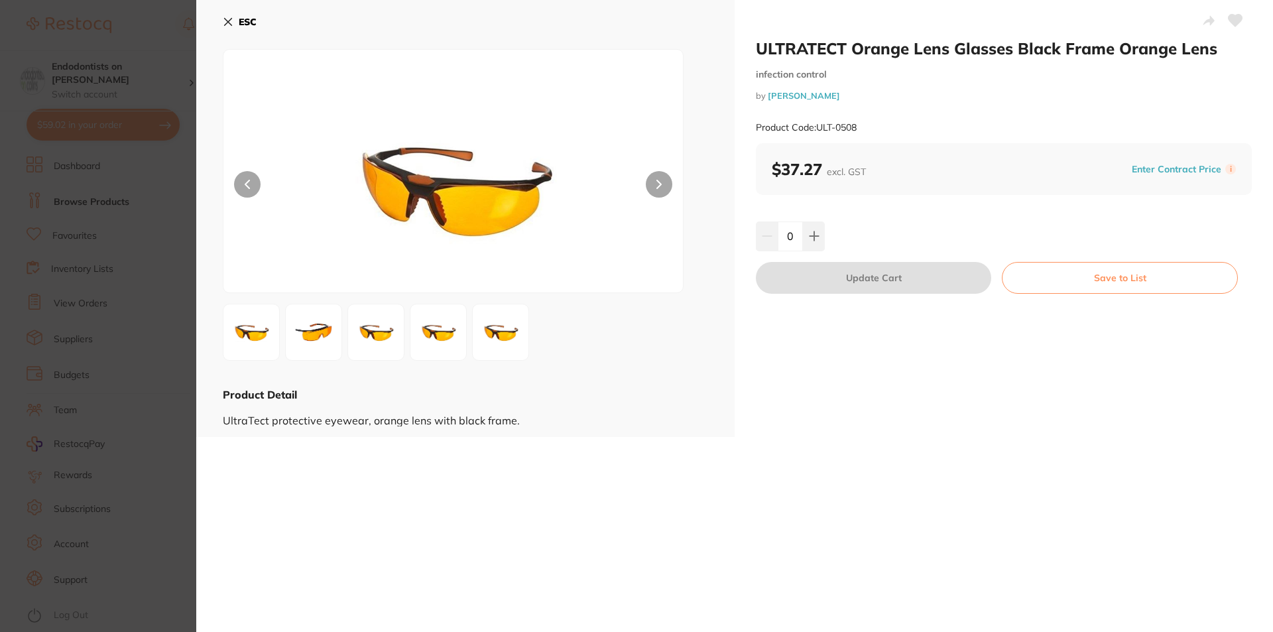
click at [660, 190] on button at bounding box center [659, 184] width 27 height 27
click at [108, 233] on section "ULTRATECT Orange Lens Glasses Black Frame Orange Lens infection control by [PER…" at bounding box center [636, 316] width 1273 height 632
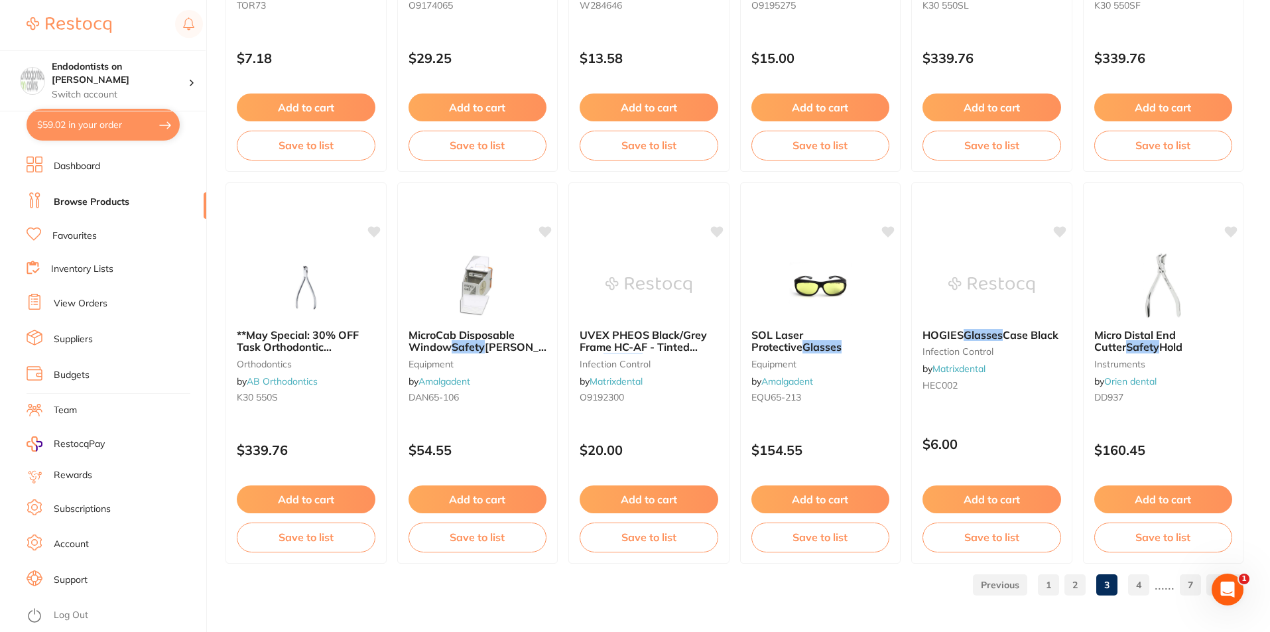
scroll to position [3140, 0]
click at [1147, 581] on link "4" at bounding box center [1138, 584] width 21 height 27
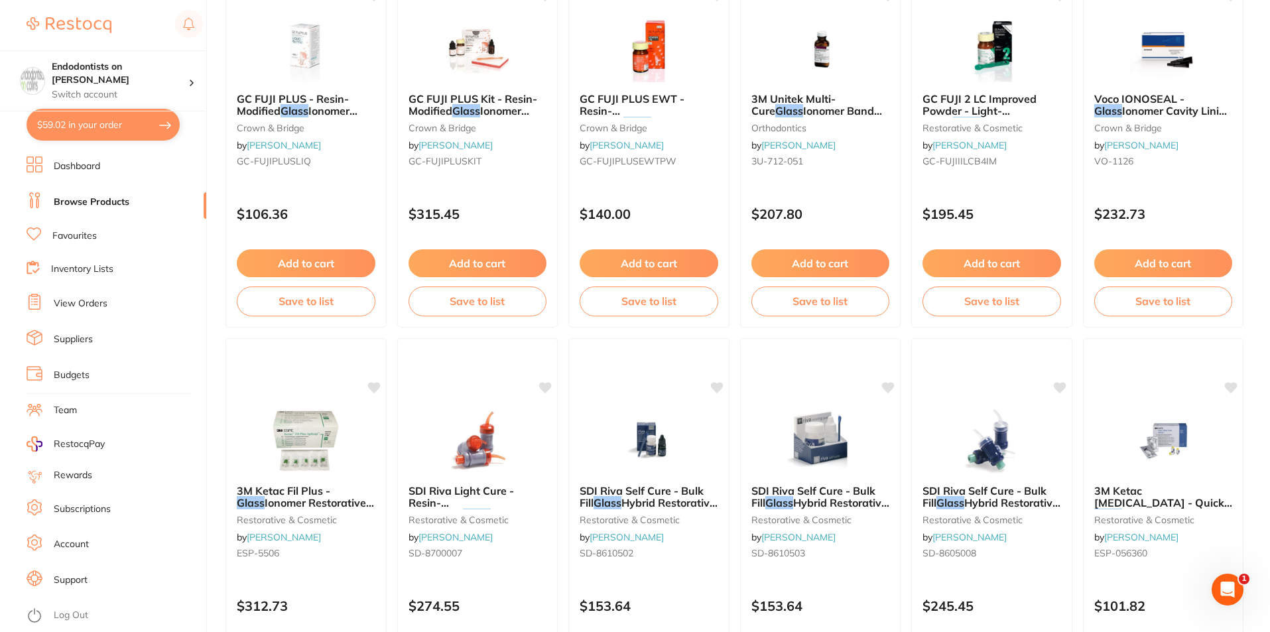
scroll to position [3140, 0]
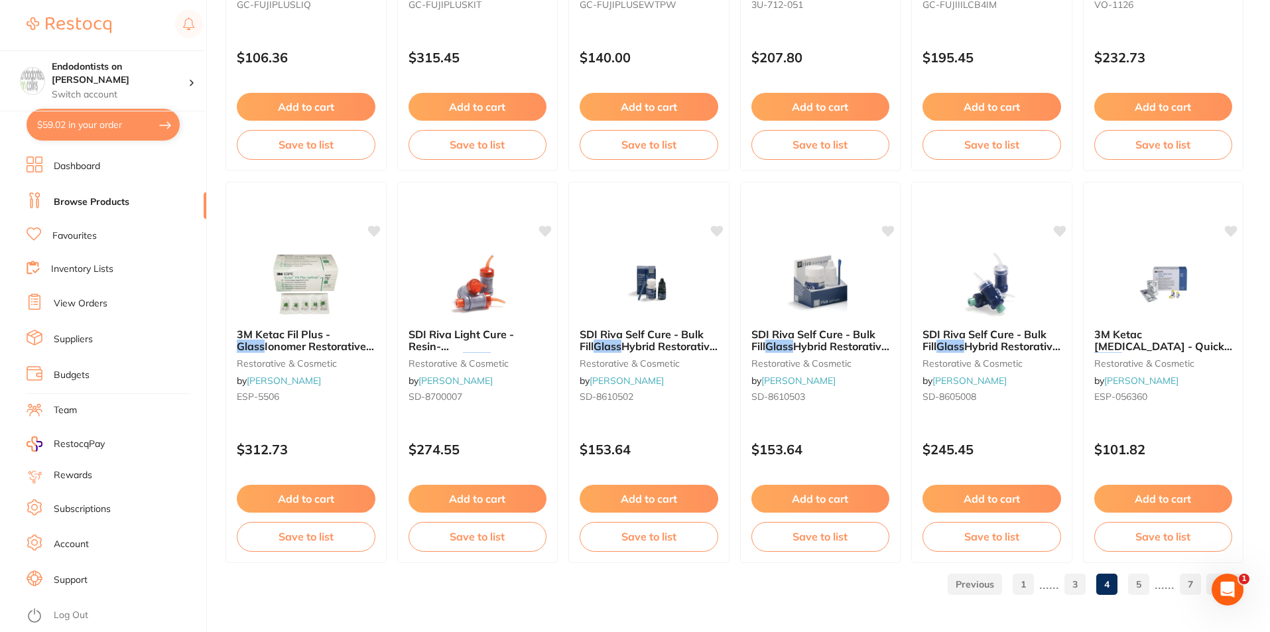
click at [1138, 584] on link "5" at bounding box center [1138, 584] width 21 height 27
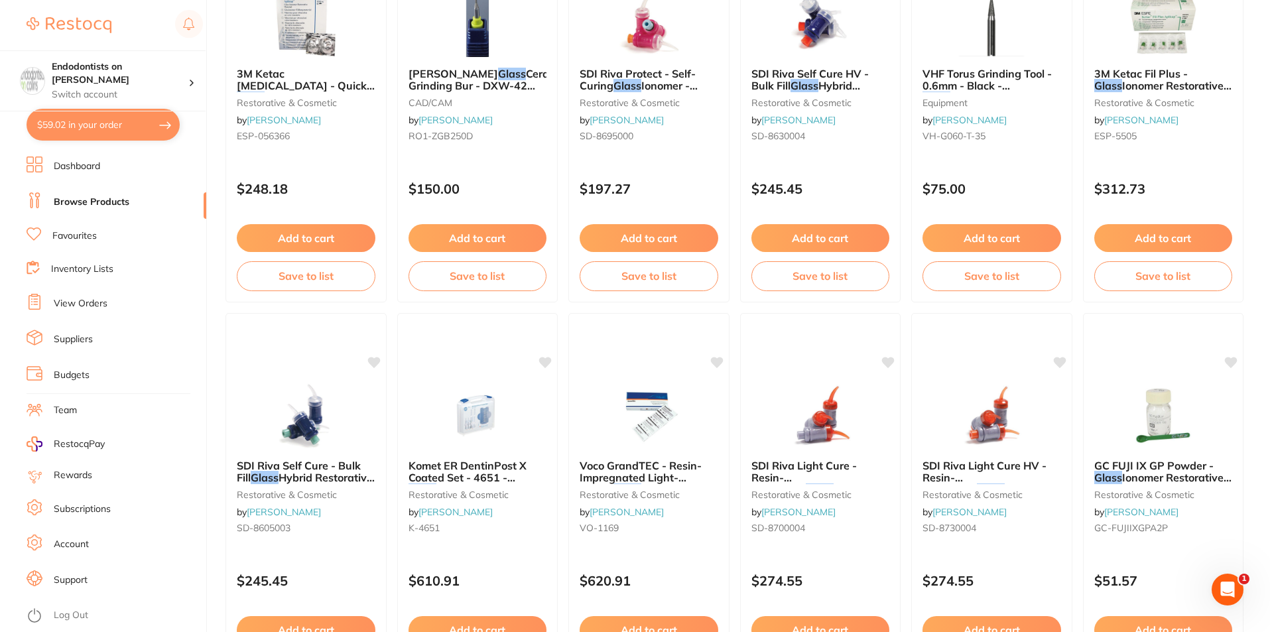
scroll to position [0, 0]
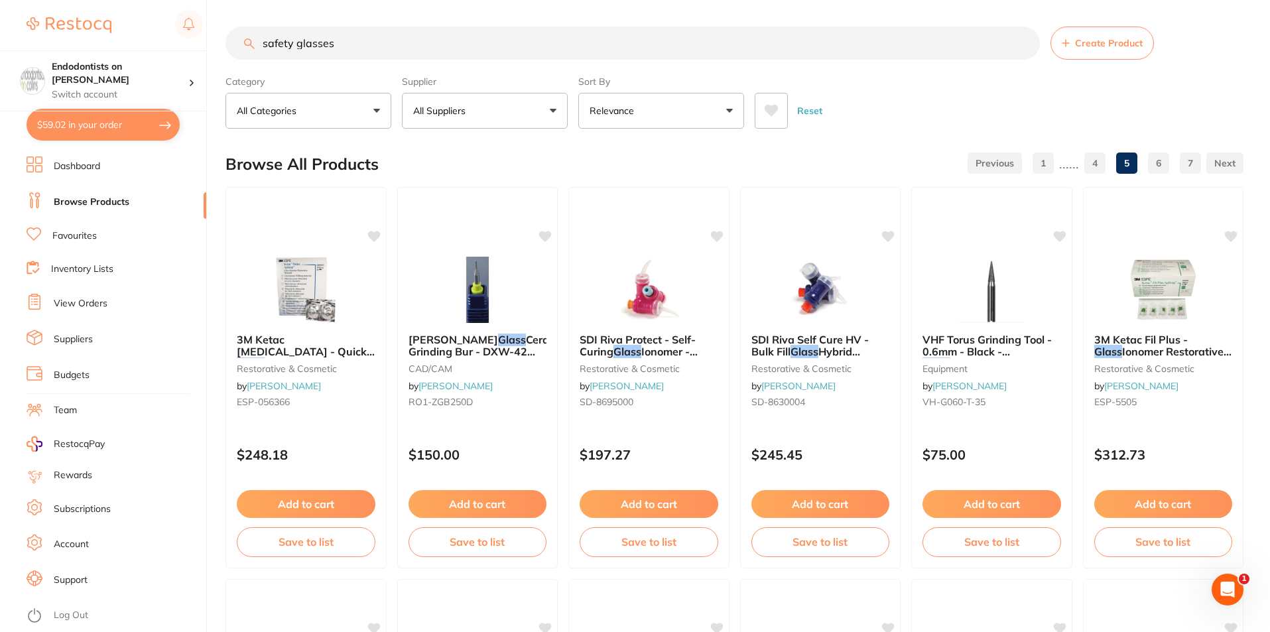
drag, startPoint x: 351, startPoint y: 48, endPoint x: 0, endPoint y: 8, distance: 353.7
click at [0, 8] on div "$59.02 Endodontists on Collins Switch account Endodontists on Collins $59.02 in…" at bounding box center [635, 316] width 1270 height 632
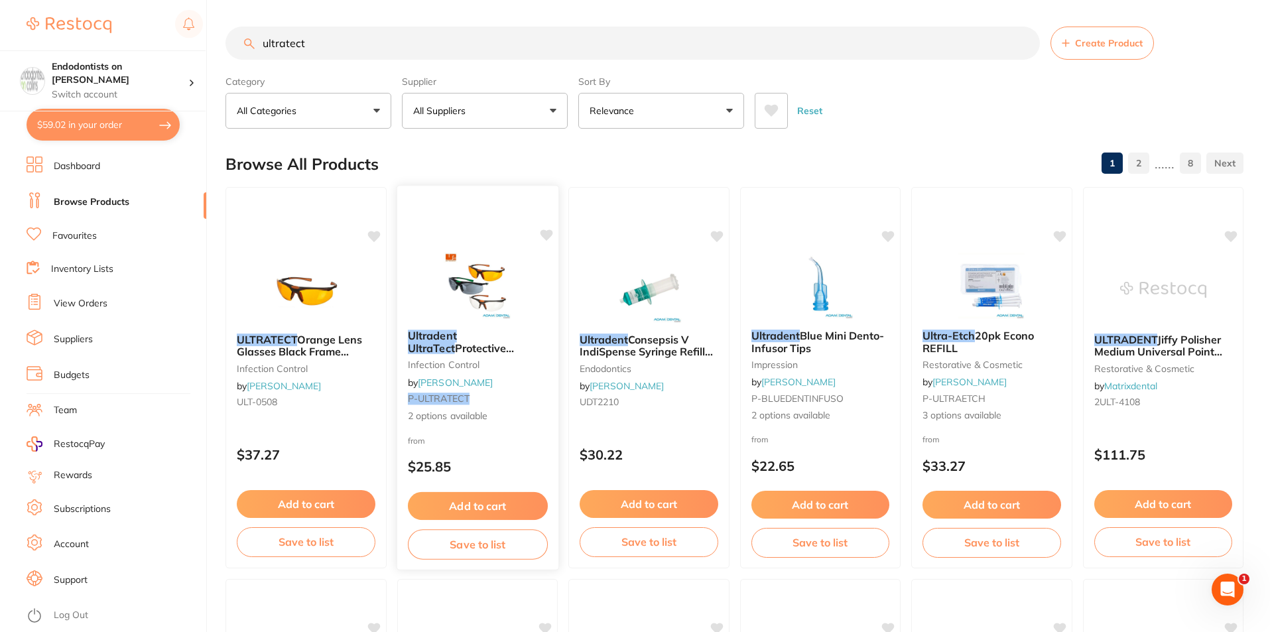
type input "ultratect"
click at [523, 273] on div at bounding box center [476, 285] width 161 height 67
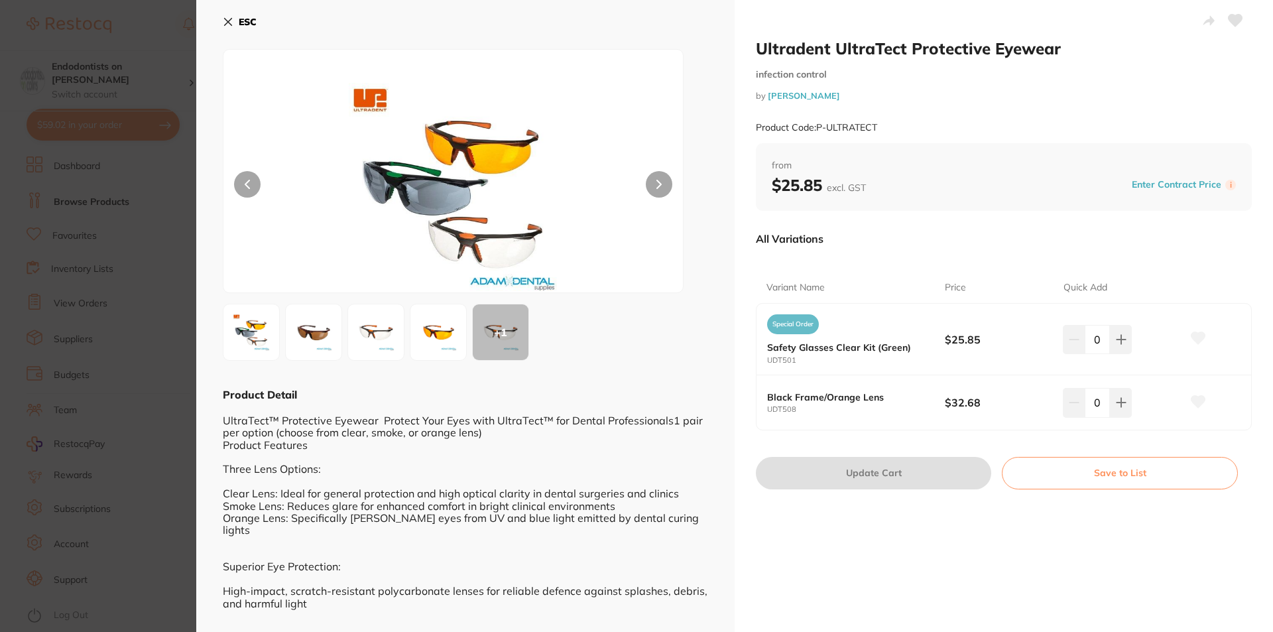
click at [296, 341] on img at bounding box center [314, 332] width 48 height 48
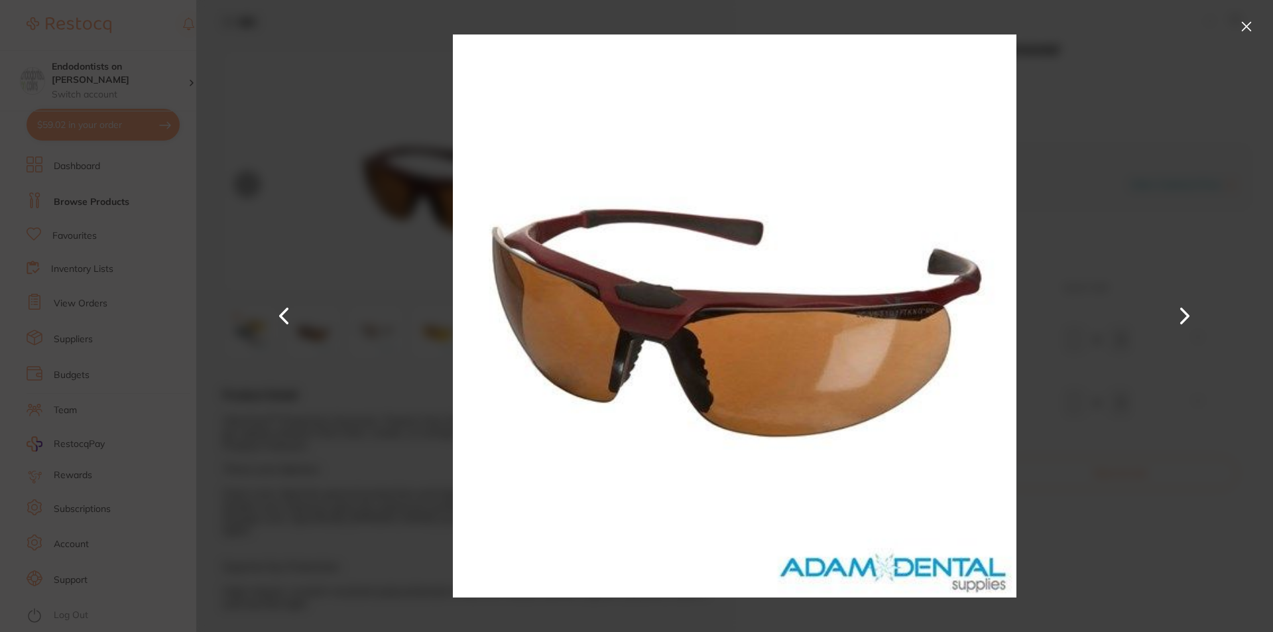
click at [1191, 288] on button at bounding box center [1185, 316] width 32 height 316
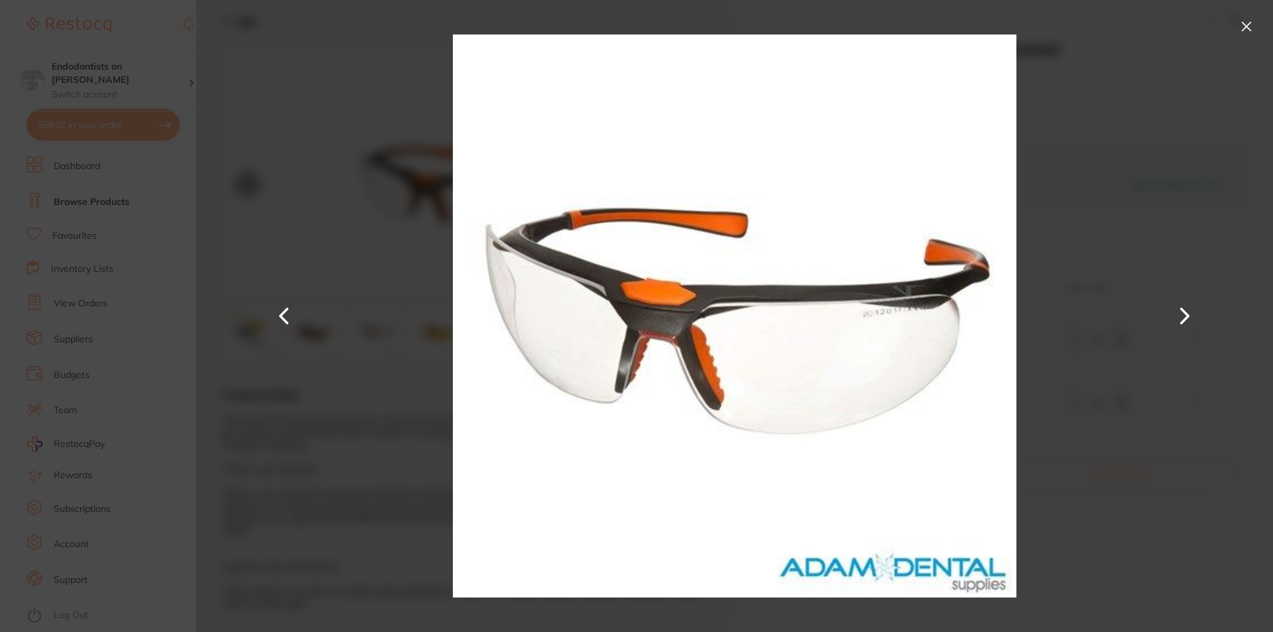
click at [1244, 25] on button at bounding box center [1246, 26] width 21 height 21
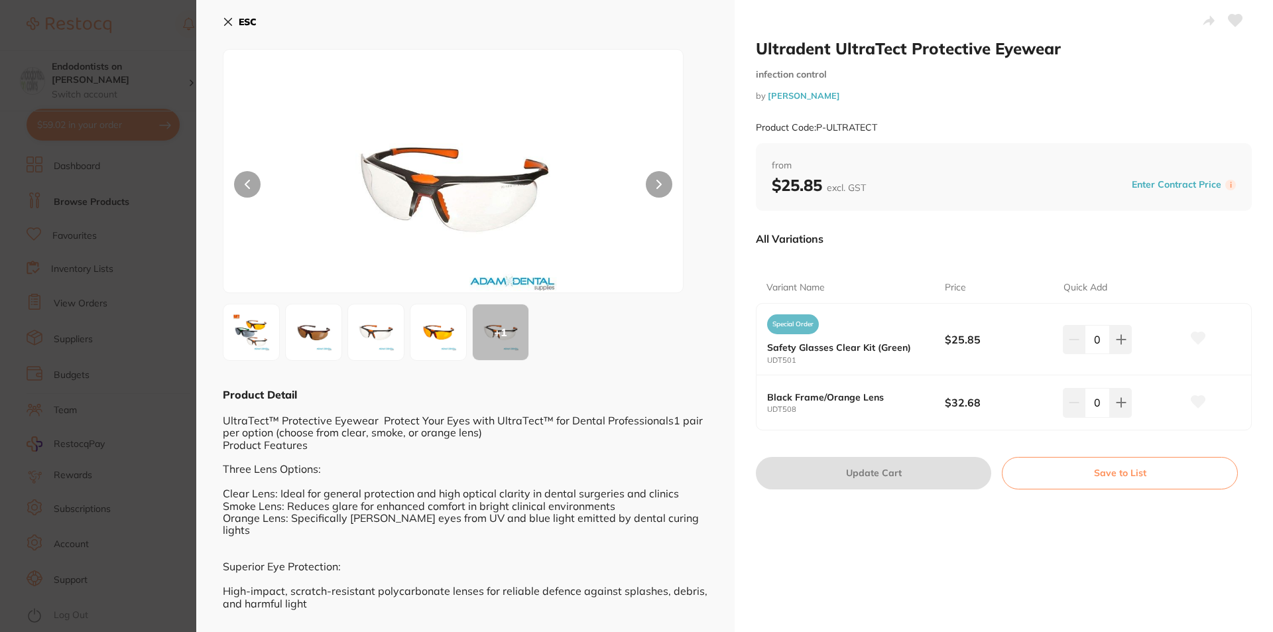
click at [119, 151] on section "Ultradent UltraTect Protective Eyewear infection control by Adam Dental Product…" at bounding box center [636, 316] width 1273 height 632
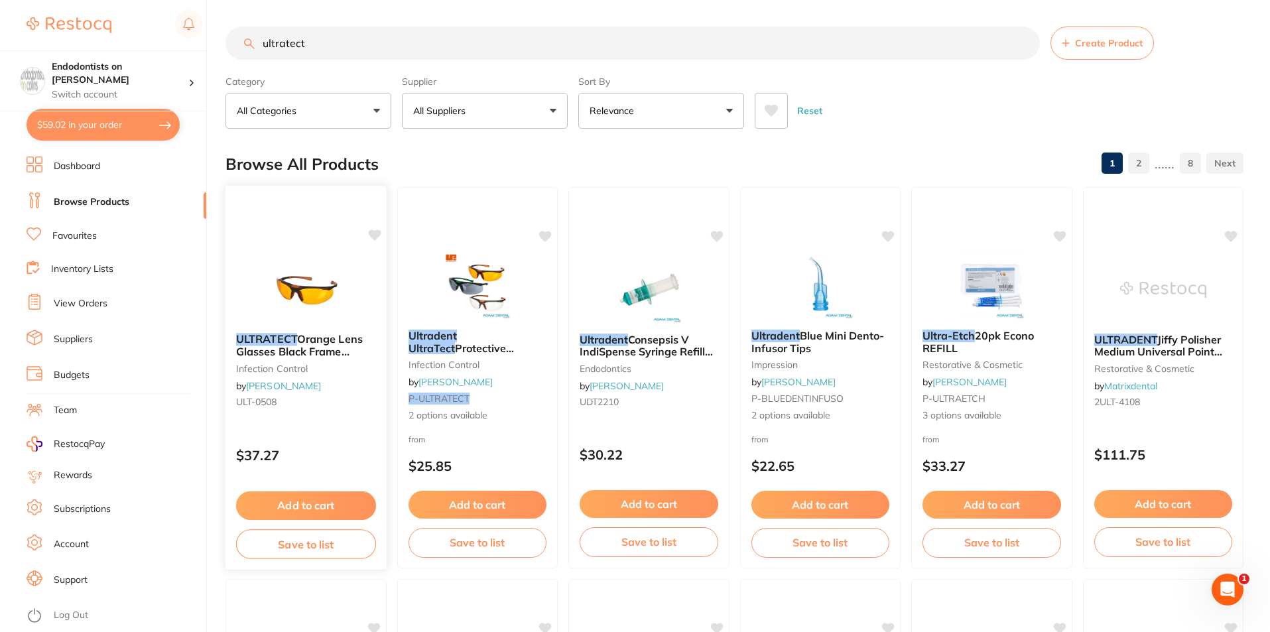
click at [328, 251] on div "ULTRATECT Orange Lens Glasses Black Frame Orange Lens infection control by Henr…" at bounding box center [306, 377] width 162 height 385
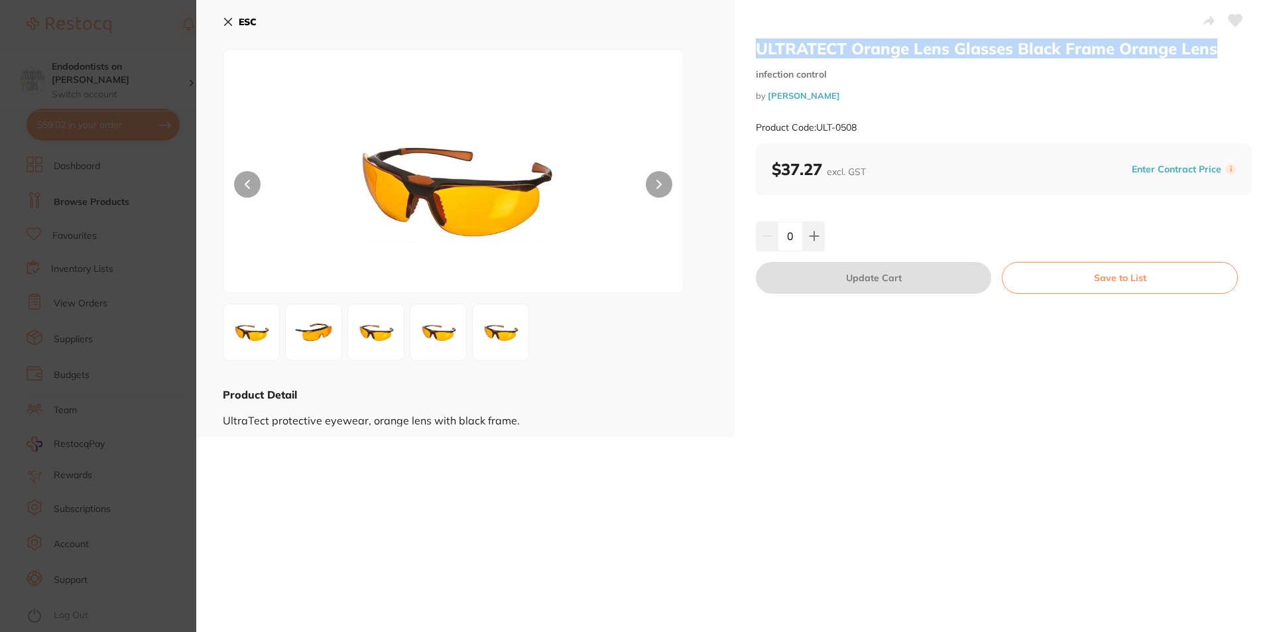
drag, startPoint x: 1194, startPoint y: 50, endPoint x: 747, endPoint y: 47, distance: 447.5
click at [747, 47] on div "ULTRATECT Orange Lens Glasses Black Frame Orange Lens infection control by Henr…" at bounding box center [1004, 218] width 538 height 437
click at [779, 50] on h2 "ULTRATECT Orange Lens Glasses Black Frame Orange Lens" at bounding box center [1004, 48] width 496 height 20
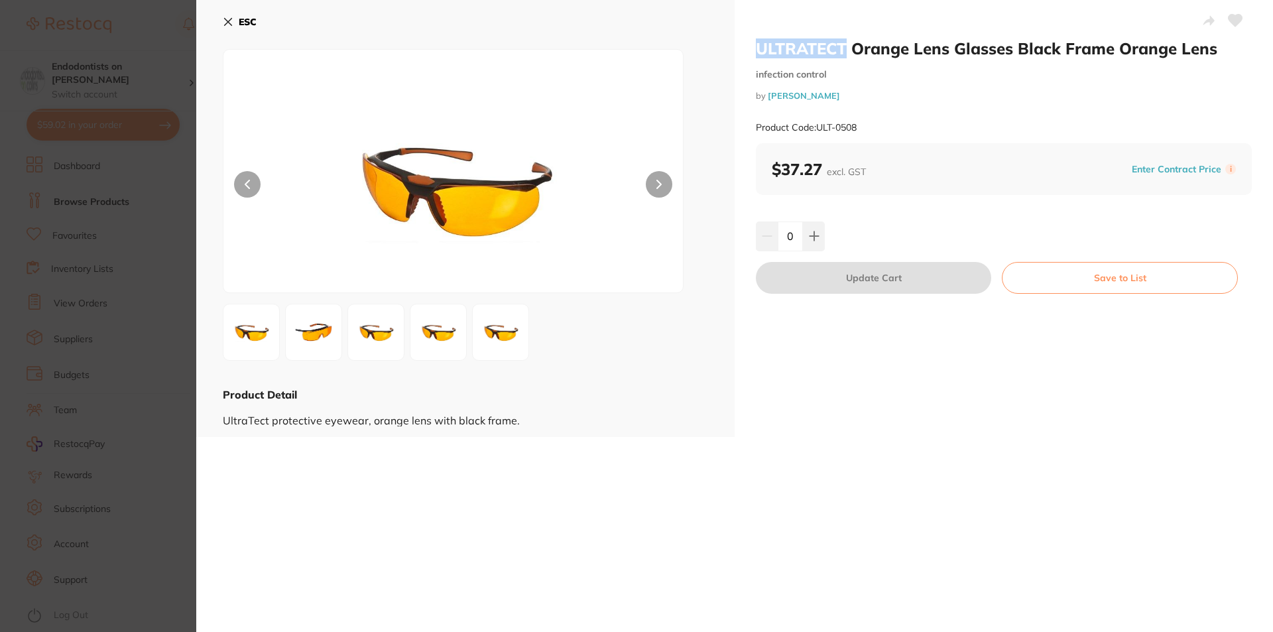
drag, startPoint x: 845, startPoint y: 49, endPoint x: 742, endPoint y: 49, distance: 103.4
click at [742, 49] on div "ULTRATECT Orange Lens Glasses Black Frame Orange Lens infection control by Henr…" at bounding box center [1004, 218] width 538 height 437
click at [239, 19] on b "ESC" at bounding box center [248, 22] width 18 height 12
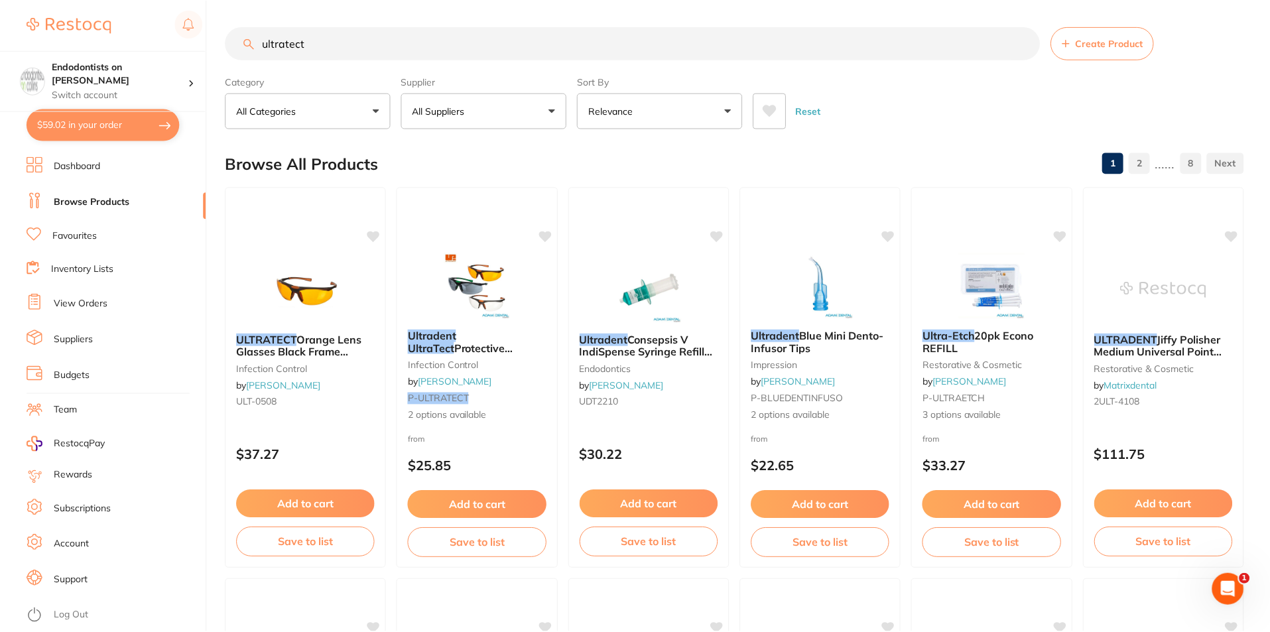
scroll to position [1, 0]
click at [119, 122] on button "$59.02 in your order" at bounding box center [103, 125] width 153 height 32
checkbox input "true"
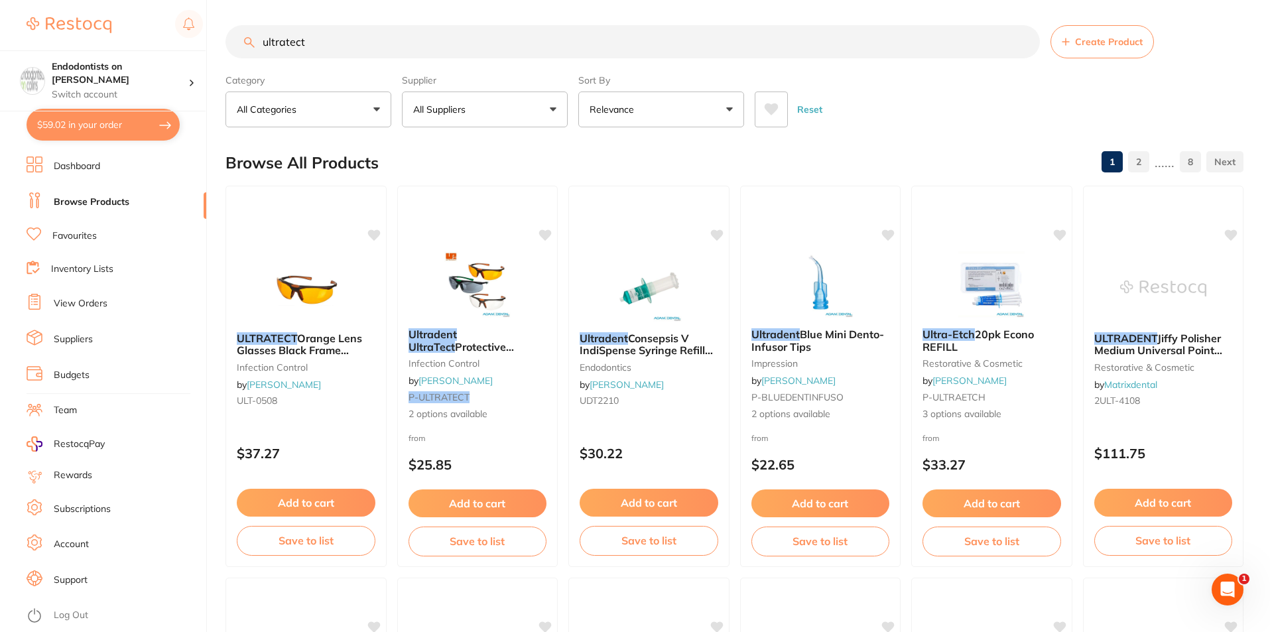
checkbox input "true"
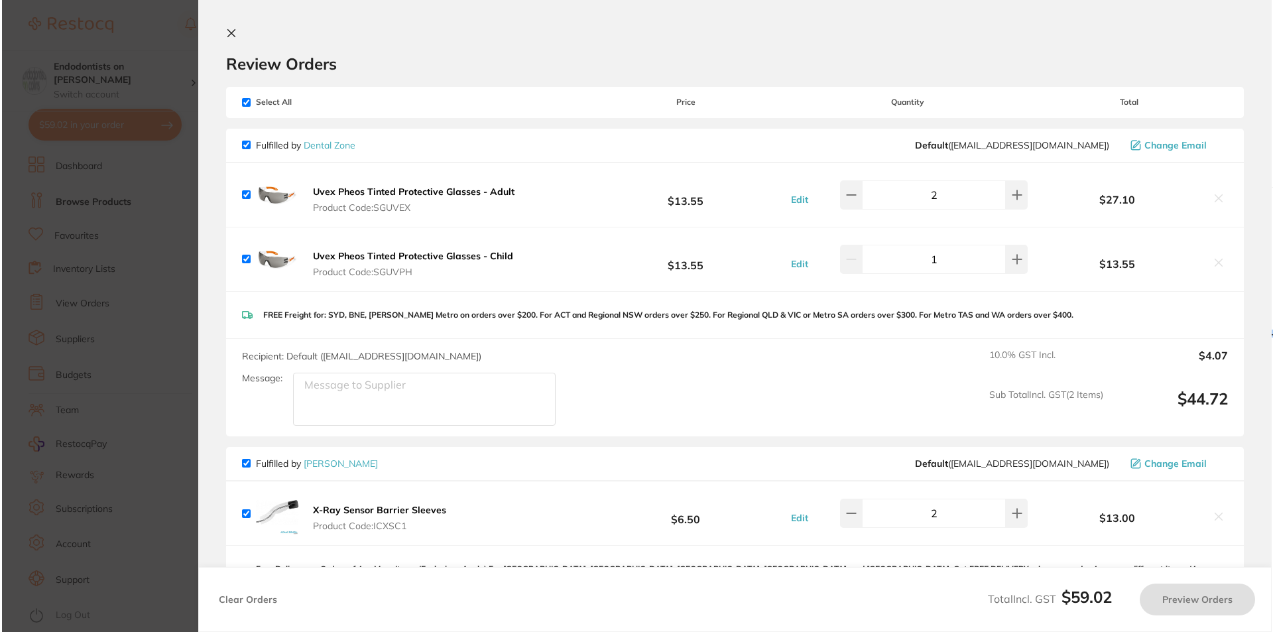
scroll to position [0, 0]
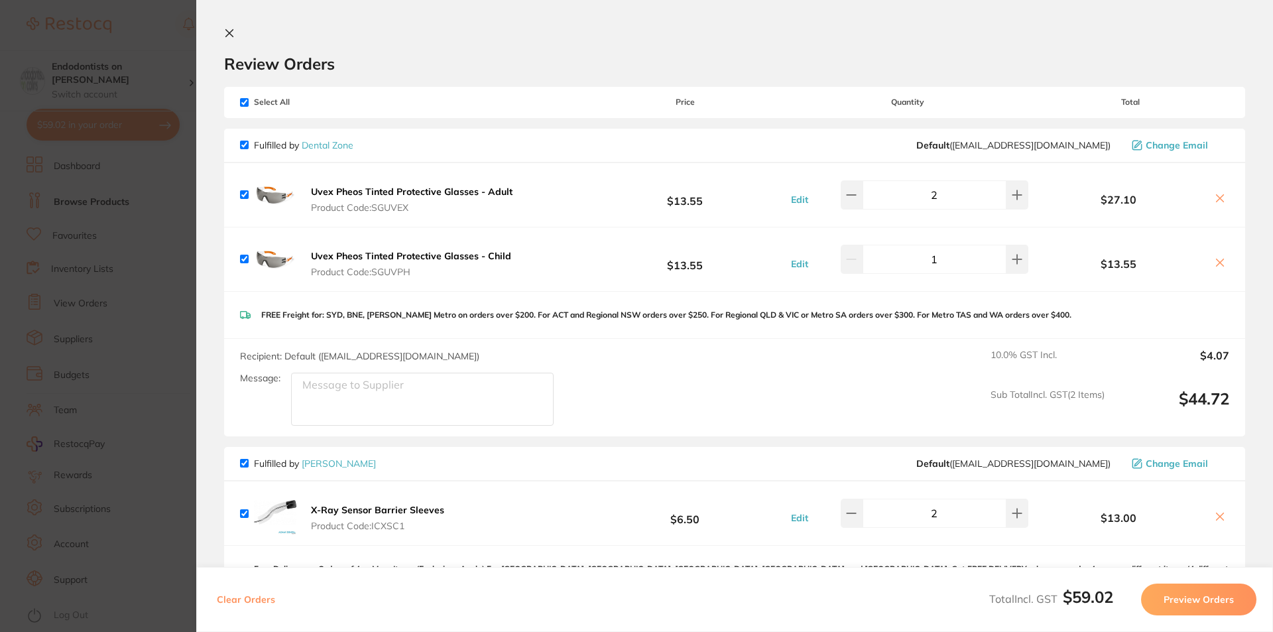
click at [278, 196] on img at bounding box center [275, 195] width 42 height 42
click at [357, 191] on b "Uvex Pheos Tinted Protective Glasses - Adult" at bounding box center [412, 192] width 202 height 12
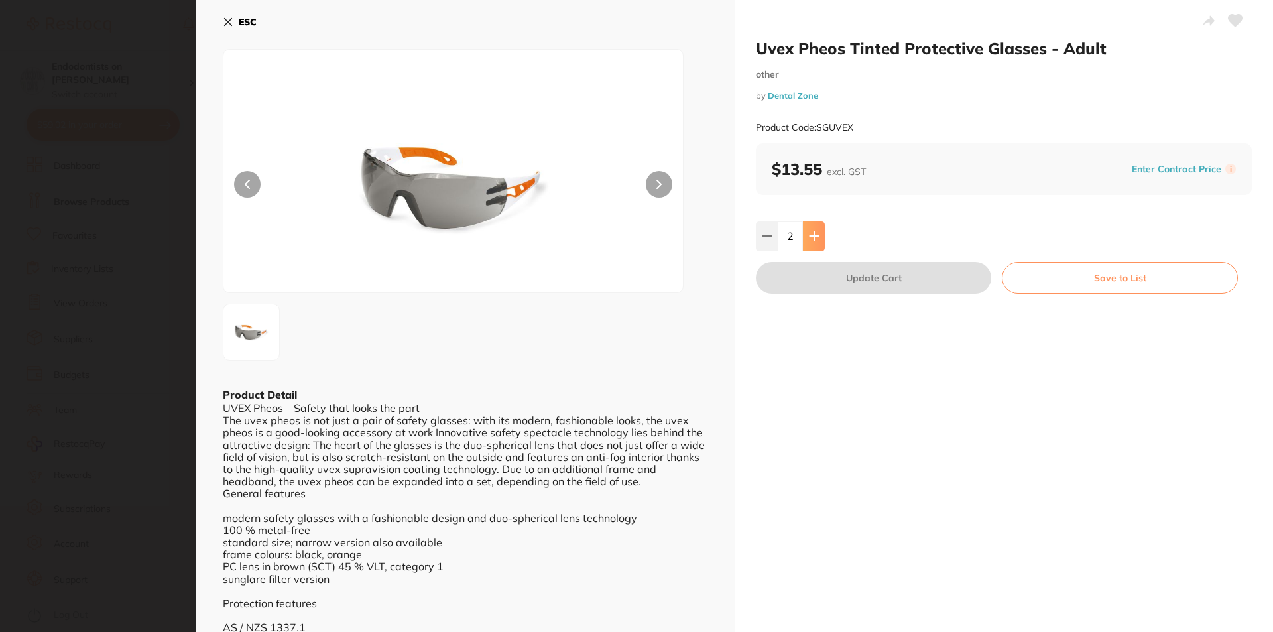
click at [809, 233] on icon at bounding box center [814, 236] width 11 height 11
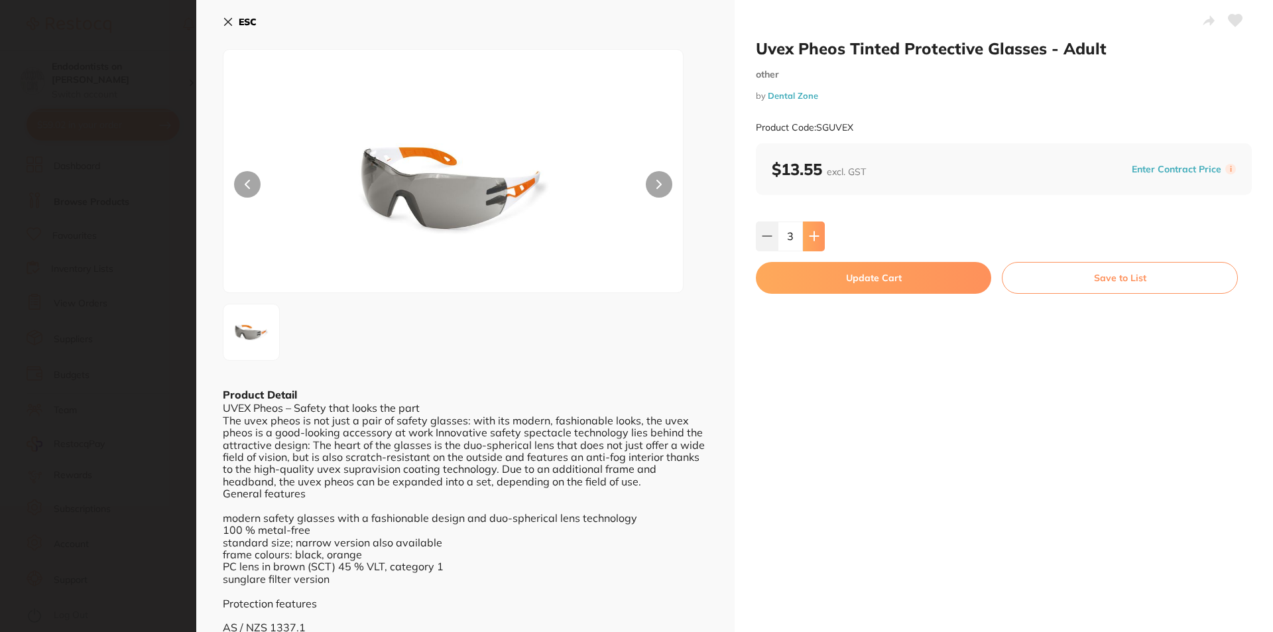
click at [809, 233] on icon at bounding box center [814, 236] width 11 height 11
type input "4"
click at [827, 278] on button "Update Cart" at bounding box center [873, 278] width 235 height 32
type input "4"
